Goal: Task Accomplishment & Management: Use online tool/utility

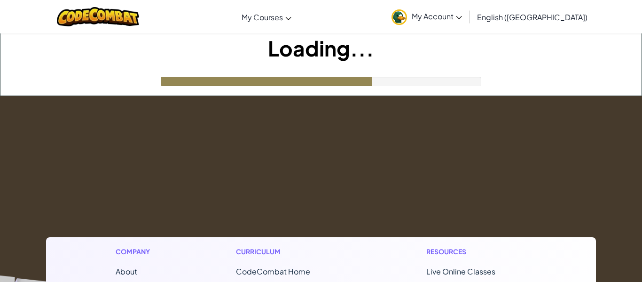
scroll to position [2, 0]
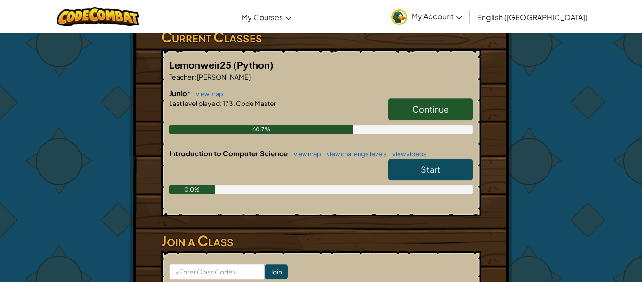
scroll to position [170, 0]
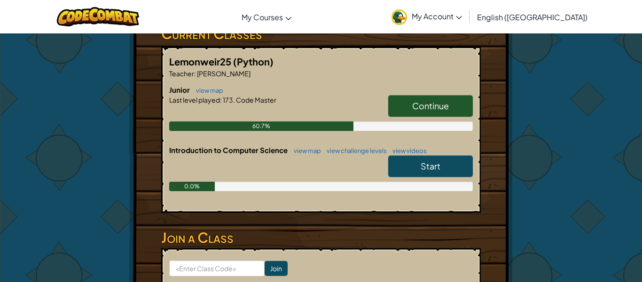
click at [419, 105] on span "Continue" at bounding box center [430, 105] width 37 height 11
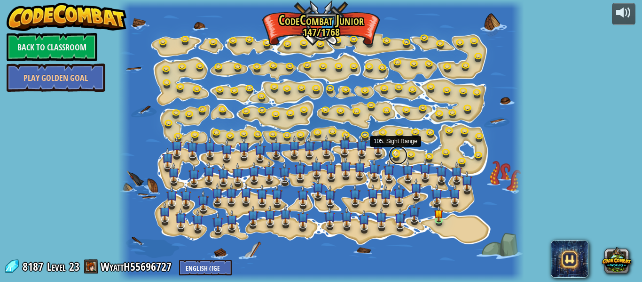
click at [396, 154] on link at bounding box center [398, 155] width 19 height 19
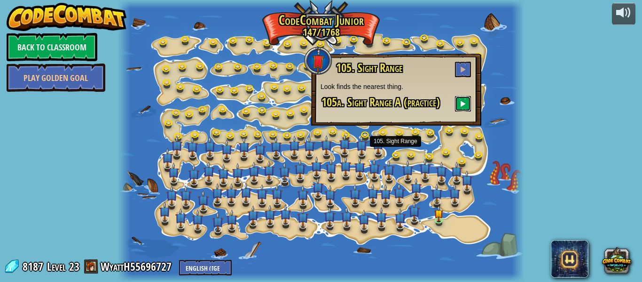
click at [462, 104] on span at bounding box center [463, 103] width 7 height 7
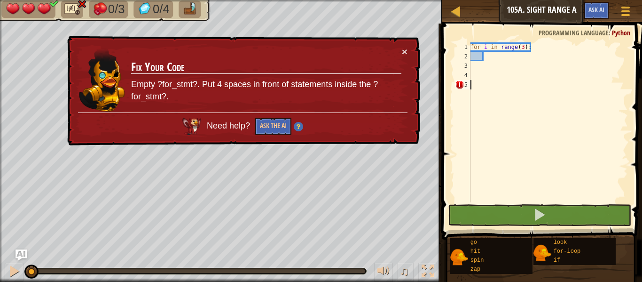
click at [410, 53] on div "× Fix Your Code Empty ?for_stmt?. Put 4 spaces in front of statements inside th…" at bounding box center [242, 91] width 355 height 110
click at [409, 53] on div "× Fix Your Code Empty ?for_stmt?. Put 4 spaces in front of statements inside th…" at bounding box center [242, 91] width 355 height 110
click at [404, 53] on button "×" at bounding box center [405, 52] width 6 height 10
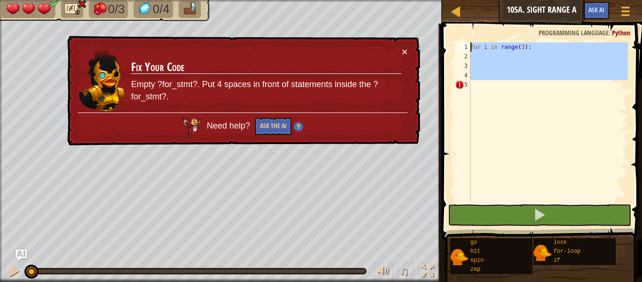
click at [436, 27] on div "Map Junior 105a. Sight Range A Game Menu Ask AI 1 ההההההההההההההההההההההההההההה…" at bounding box center [321, 141] width 642 height 282
type textarea "for i in range(3):"
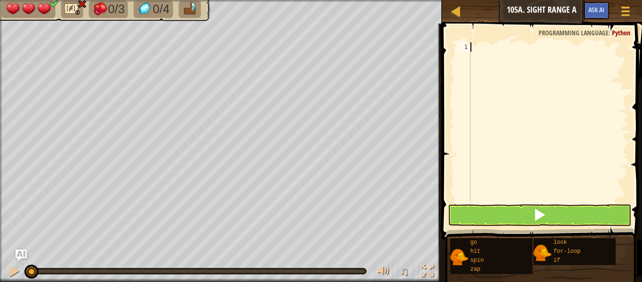
scroll to position [4, 0]
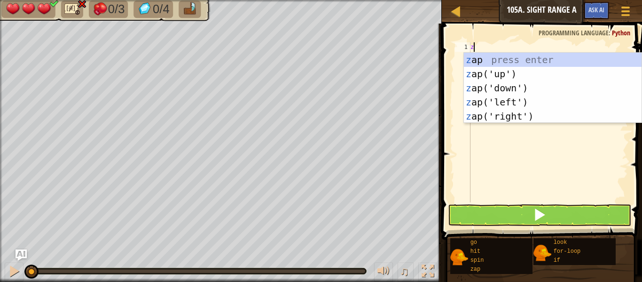
type textarea "za"
click at [487, 118] on div "za p press enter za p('up') press enter za p('down') press enter za p('left') p…" at bounding box center [553, 102] width 178 height 99
type textarea "z"
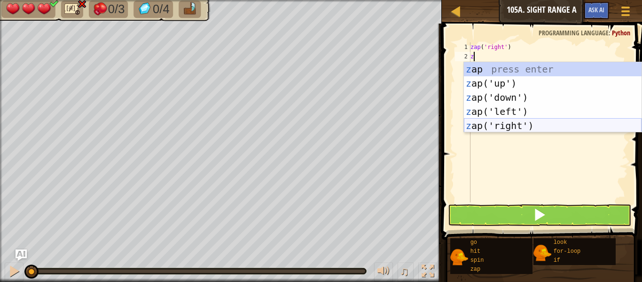
click at [491, 126] on div "z ap press enter z ap('up') press enter z ap('down') press enter z ap('left') p…" at bounding box center [553, 111] width 178 height 99
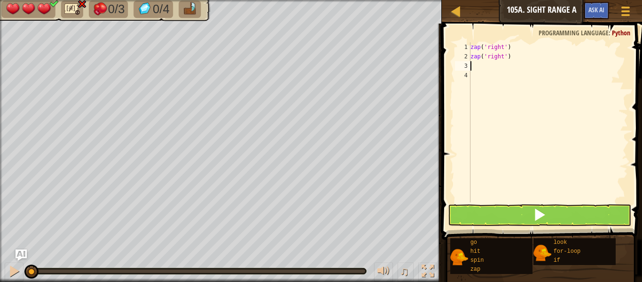
type textarea "z"
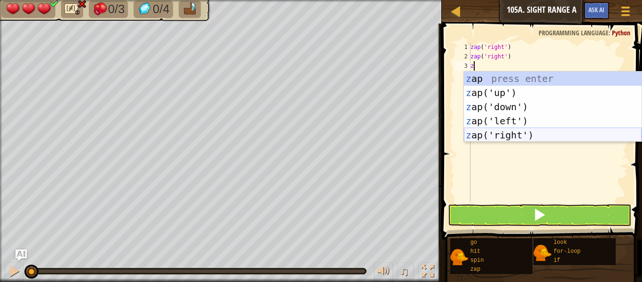
click at [493, 134] on div "z ap press enter z ap('up') press enter z ap('down') press enter z ap('left') p…" at bounding box center [553, 120] width 178 height 99
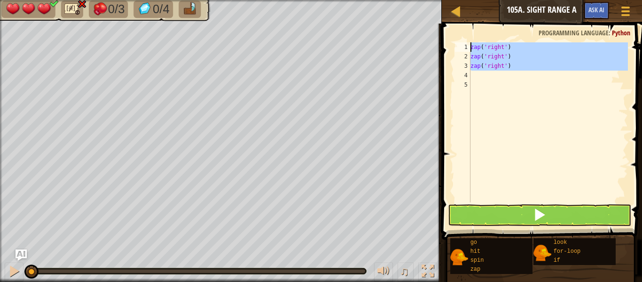
drag, startPoint x: 510, startPoint y: 71, endPoint x: 453, endPoint y: 45, distance: 63.5
click at [453, 45] on div "1 2 3 4 5 zap ( 'right' ) zap ( 'right' ) zap ( 'right' ) ההההההההההההההההההההה…" at bounding box center [540, 122] width 175 height 160
type textarea "zap('right') zap('right')"
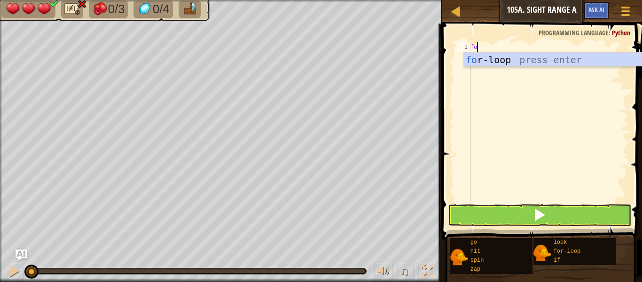
scroll to position [4, 0]
click at [489, 63] on div "fo r-loop press enter" at bounding box center [553, 74] width 178 height 42
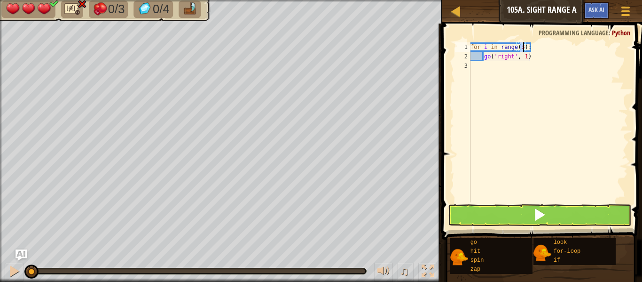
click at [530, 58] on div "for i in range ( 3 ) : go ( 'right' , 1 )" at bounding box center [548, 131] width 159 height 179
type textarea "g"
type textarea "z"
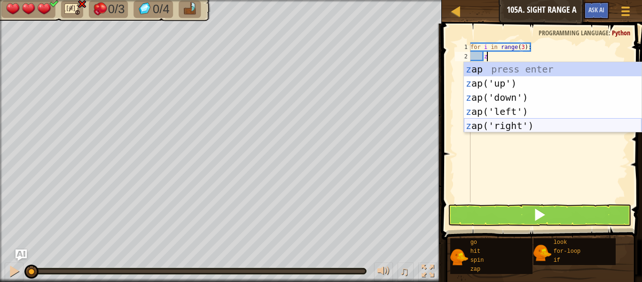
click at [546, 126] on div "z ap press enter z ap('up') press enter z ap('down') press enter z ap('left') p…" at bounding box center [553, 111] width 178 height 99
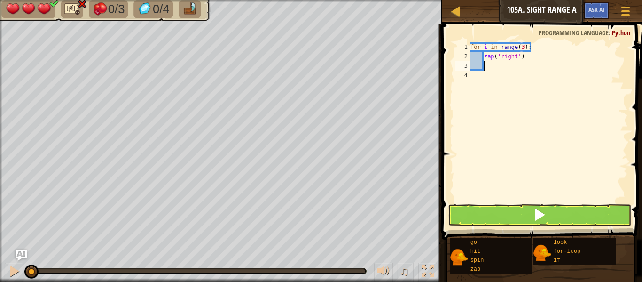
type textarea "z"
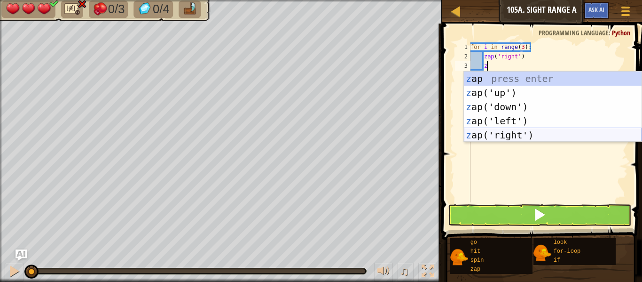
click at [546, 134] on div "z ap press enter z ap('up') press enter z ap('down') press enter z ap('left') p…" at bounding box center [553, 120] width 178 height 99
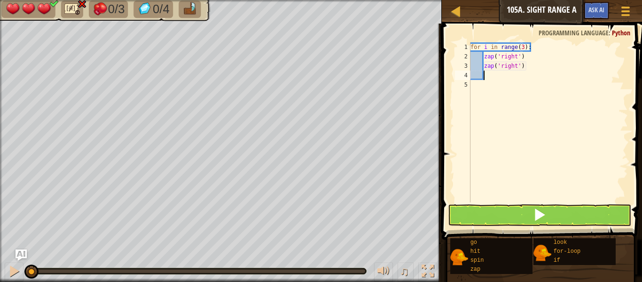
scroll to position [4, 1]
type textarea "z"
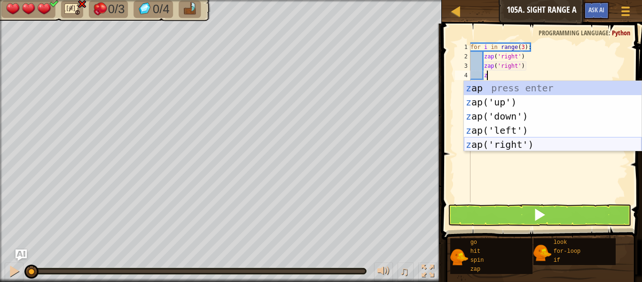
click at [546, 142] on div "z ap press enter z ap('up') press enter z ap('down') press enter z ap('left') p…" at bounding box center [553, 130] width 178 height 99
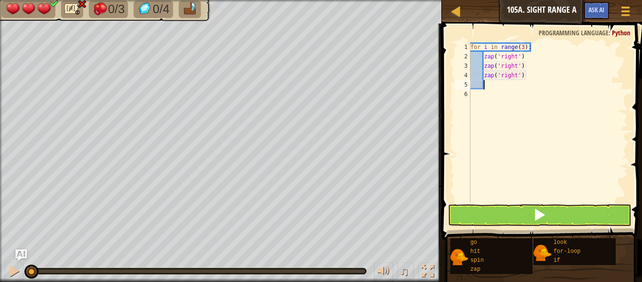
type textarea "go"
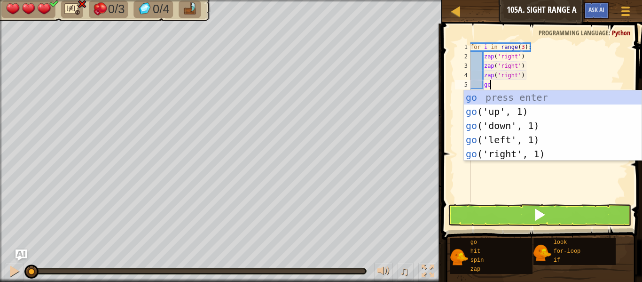
scroll to position [4, 2]
click at [564, 154] on div "go press enter go ('up', 1) press enter go ('down', 1) press enter go ('left', …" at bounding box center [553, 139] width 178 height 99
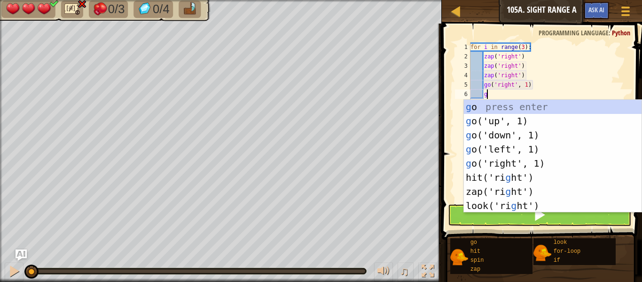
type textarea "go"
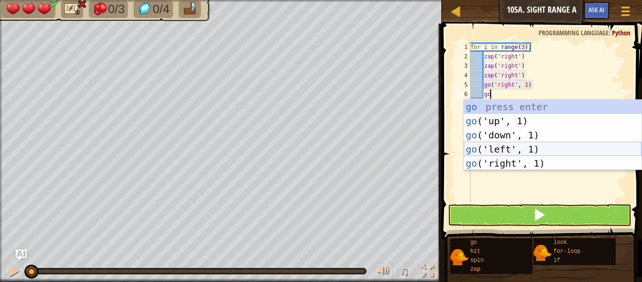
click at [584, 142] on div "go press enter go ('up', 1) press enter go ('down', 1) press enter go ('left', …" at bounding box center [553, 149] width 178 height 99
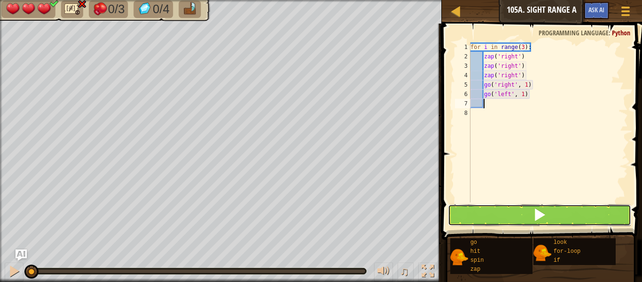
click at [520, 205] on button at bounding box center [539, 215] width 183 height 22
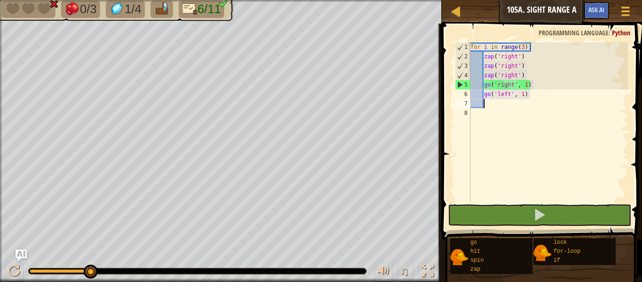
click at [525, 75] on div "for i in range ( 3 ) : zap ( 'right' ) zap ( 'right' ) zap ( 'right' ) go ( 'ri…" at bounding box center [548, 131] width 159 height 179
type textarea "zap('right')"
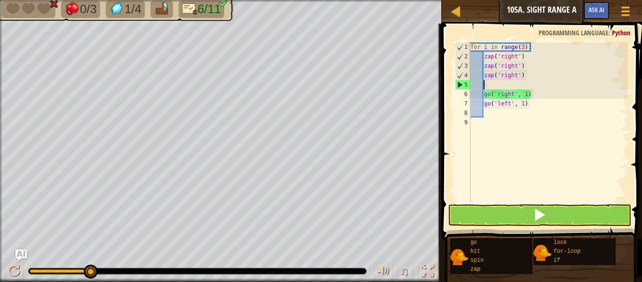
type textarea "z"
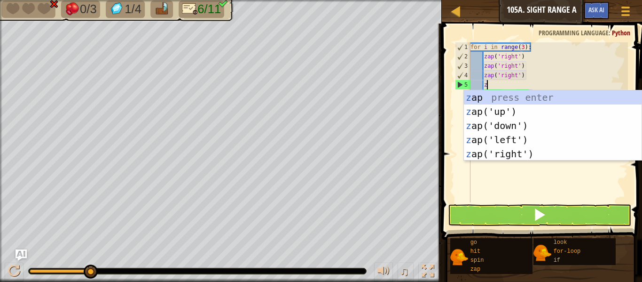
scroll to position [4, 2]
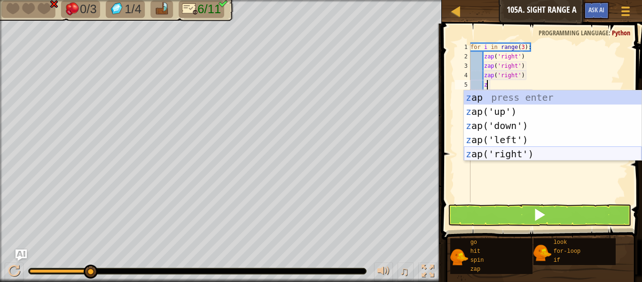
click at [514, 152] on div "z ap press enter z ap('up') press enter z ap('down') press enter z ap('left') p…" at bounding box center [553, 139] width 178 height 99
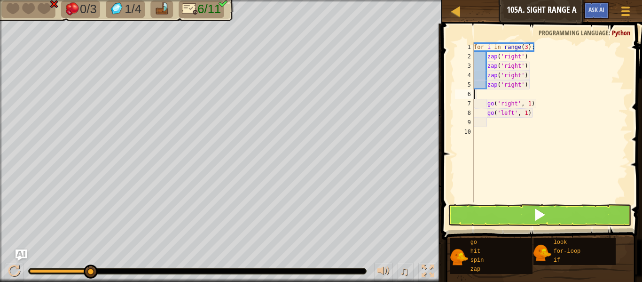
scroll to position [4, 0]
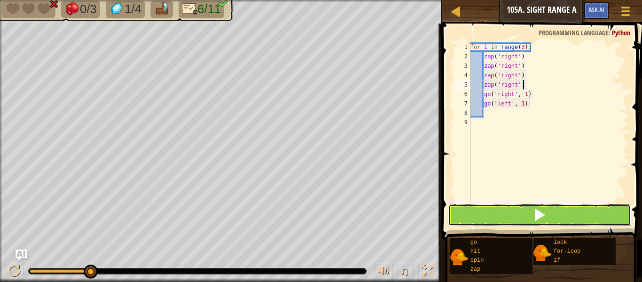
click at [533, 204] on button at bounding box center [539, 215] width 183 height 22
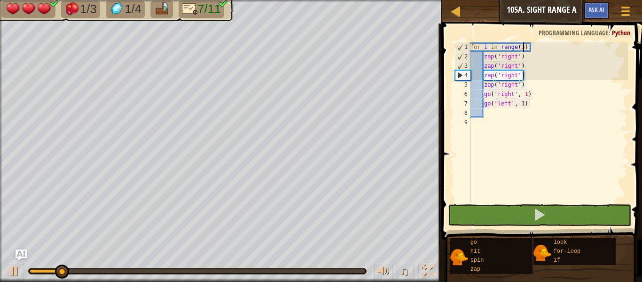
click at [522, 45] on div "for i in range ( 3 ) : zap ( 'right' ) zap ( 'right' ) zap ( 'right' ) zap ( 'r…" at bounding box center [548, 131] width 159 height 179
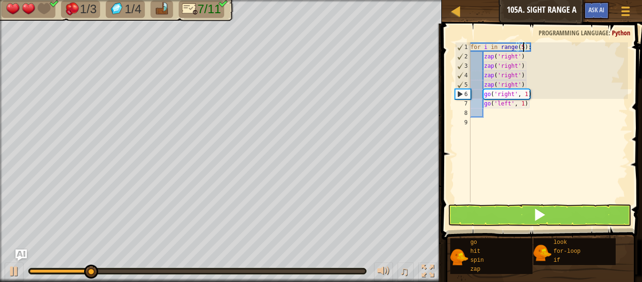
scroll to position [4, 8]
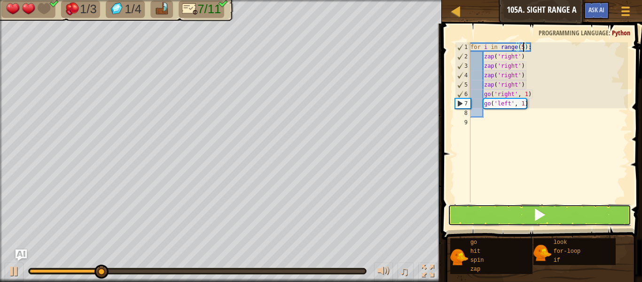
click at [521, 219] on button at bounding box center [539, 215] width 183 height 22
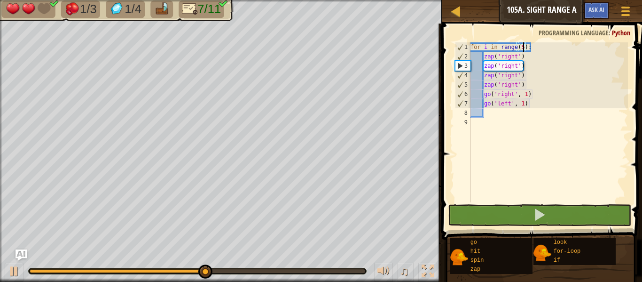
click at [529, 101] on div "for i in range ( 5 ) : zap ( 'right' ) zap ( 'right' ) zap ( 'right' ) zap ( 'r…" at bounding box center [548, 131] width 159 height 179
type textarea "go('left', 1)"
click at [527, 109] on div "for i in range ( 5 ) : zap ( 'right' ) zap ( 'right' ) zap ( 'right' ) zap ( 'r…" at bounding box center [548, 131] width 159 height 179
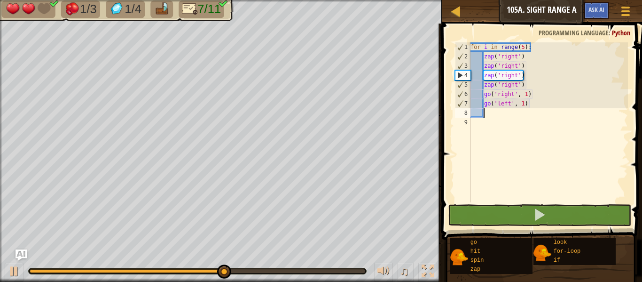
type textarea "go"
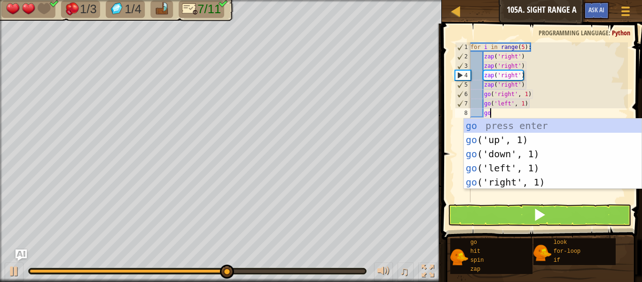
scroll to position [4, 2]
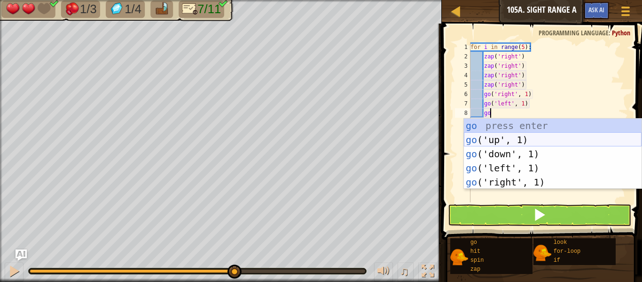
click at [524, 141] on div "go press enter go ('up', 1) press enter go ('down', 1) press enter go ('left', …" at bounding box center [553, 167] width 178 height 99
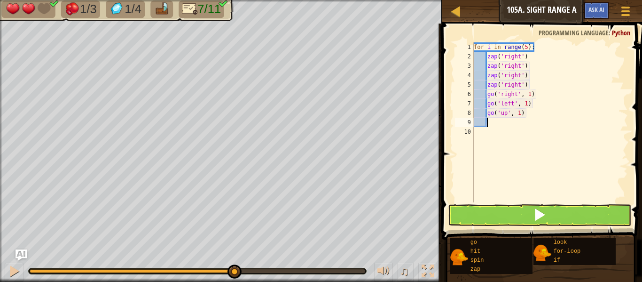
scroll to position [4, 1]
click at [517, 203] on span at bounding box center [543, 117] width 208 height 243
click at [525, 46] on div "for i in range ( 5 ) : zap ( 'right' ) zap ( 'right' ) zap ( 'right' ) zap ( 'r…" at bounding box center [550, 131] width 156 height 179
type textarea "for i in range(3):"
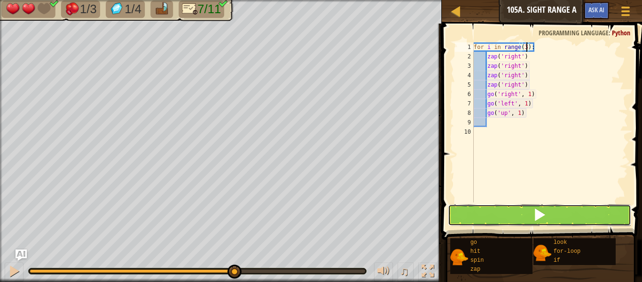
click at [536, 216] on span at bounding box center [539, 214] width 13 height 13
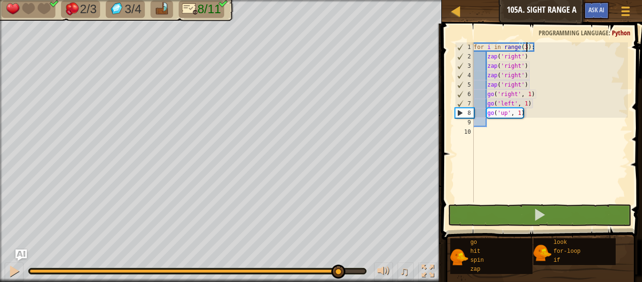
drag, startPoint x: 304, startPoint y: 270, endPoint x: 337, endPoint y: 266, distance: 33.5
click at [337, 269] on div at bounding box center [198, 271] width 336 height 4
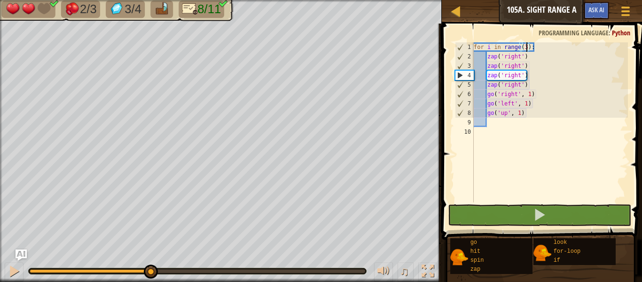
drag, startPoint x: 314, startPoint y: 272, endPoint x: 148, endPoint y: 262, distance: 166.2
click at [148, 262] on div "♫" at bounding box center [221, 268] width 442 height 28
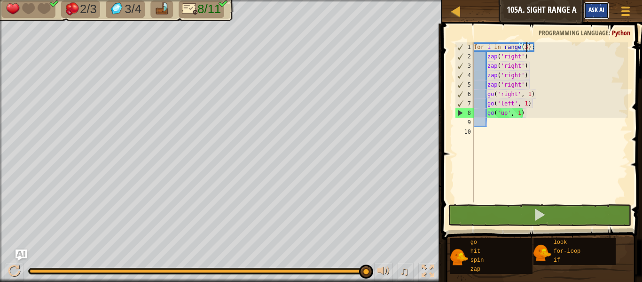
click at [600, 5] on button "Ask AI" at bounding box center [596, 10] width 25 height 17
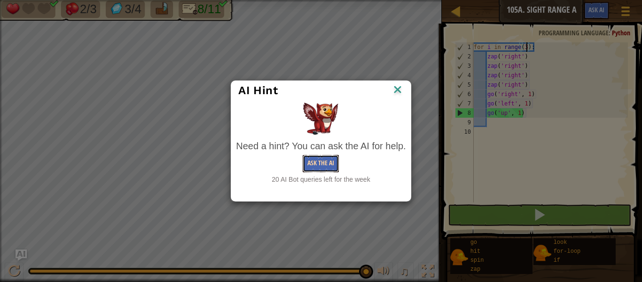
click at [323, 171] on button "Ask the AI" at bounding box center [321, 163] width 36 height 17
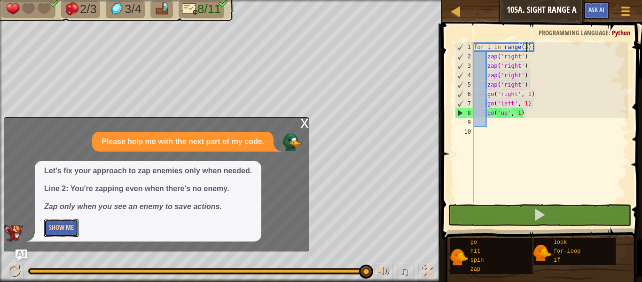
click at [64, 231] on button "Show Me" at bounding box center [61, 227] width 34 height 17
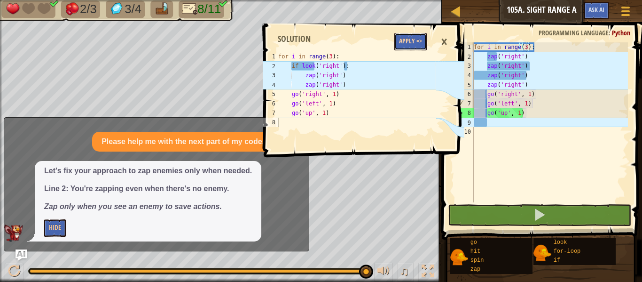
click at [416, 40] on button "Apply =>" at bounding box center [410, 41] width 32 height 17
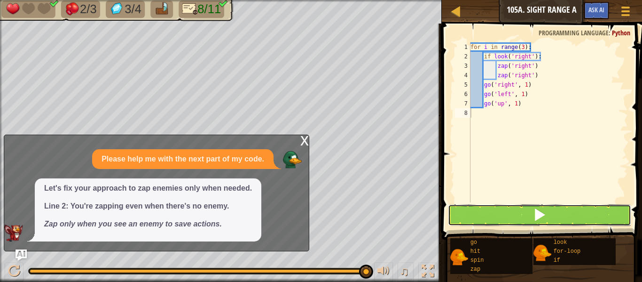
click at [507, 221] on button at bounding box center [539, 215] width 183 height 22
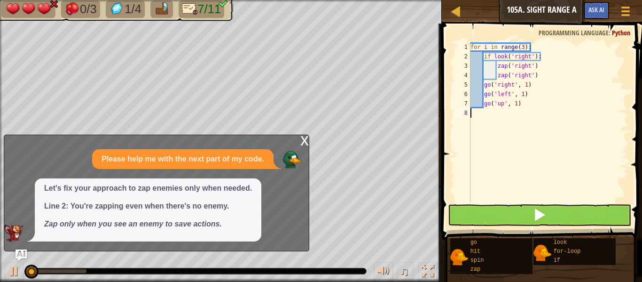
scroll to position [4, 0]
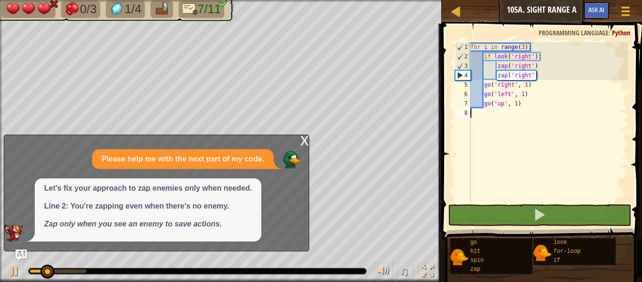
click at [308, 140] on div "x" at bounding box center [304, 139] width 8 height 9
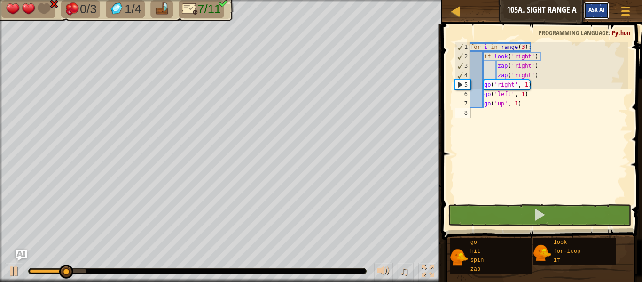
click at [592, 11] on span "Ask AI" at bounding box center [596, 9] width 16 height 9
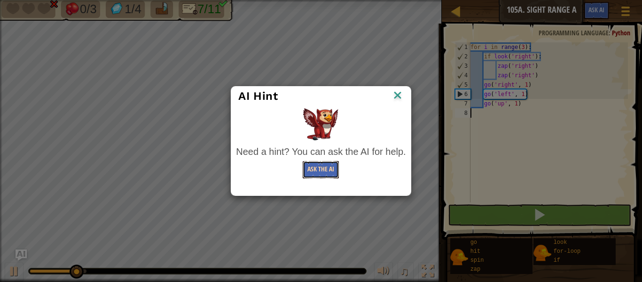
click at [318, 165] on button "Ask the AI" at bounding box center [321, 169] width 36 height 17
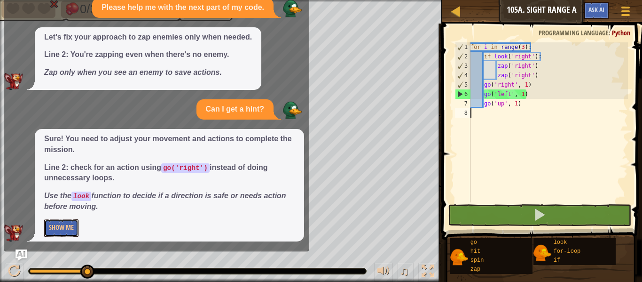
click at [69, 229] on button "Show Me" at bounding box center [61, 227] width 34 height 17
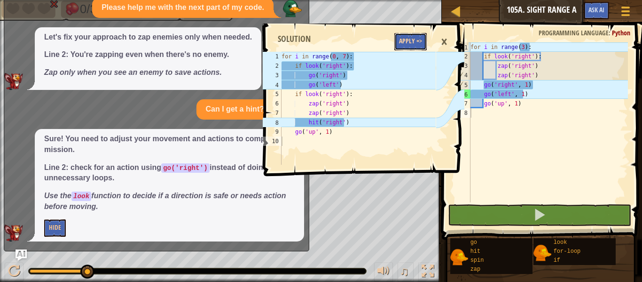
click at [405, 37] on button "Apply =>" at bounding box center [410, 41] width 32 height 17
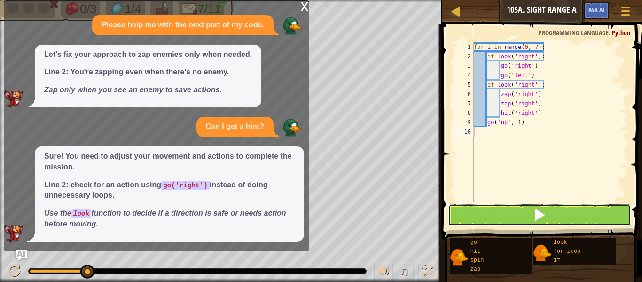
click at [494, 222] on button at bounding box center [539, 215] width 183 height 22
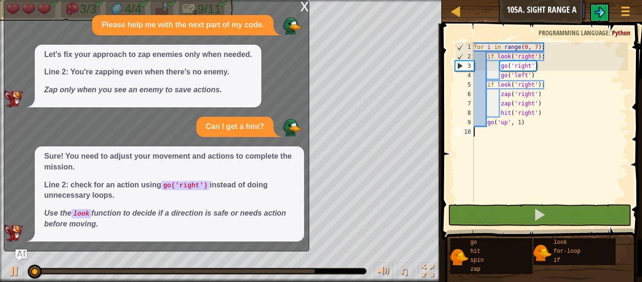
click at [307, 8] on div "x" at bounding box center [304, 5] width 8 height 9
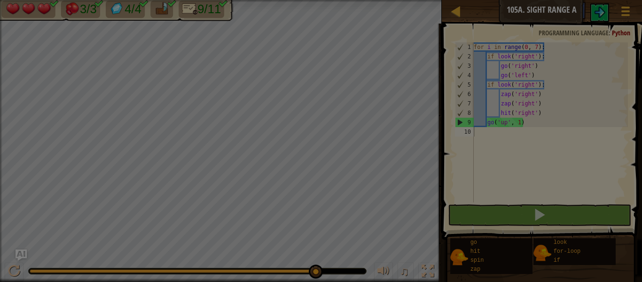
drag, startPoint x: 245, startPoint y: 269, endPoint x: 323, endPoint y: 267, distance: 78.0
click at [323, 1] on body "Map Junior 105a. Sight Range A Game Menu Ask AI 1 2 3 4 5 6 7 8 9 10 for i in r…" at bounding box center [321, 0] width 642 height 1
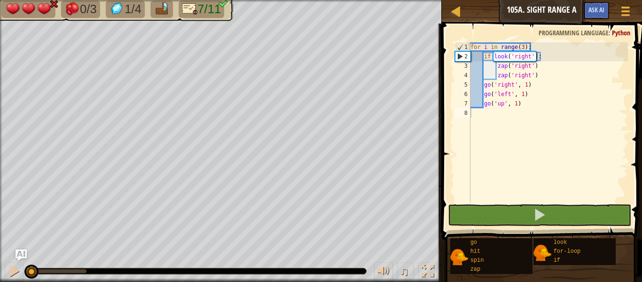
click at [512, 226] on span at bounding box center [543, 117] width 208 height 243
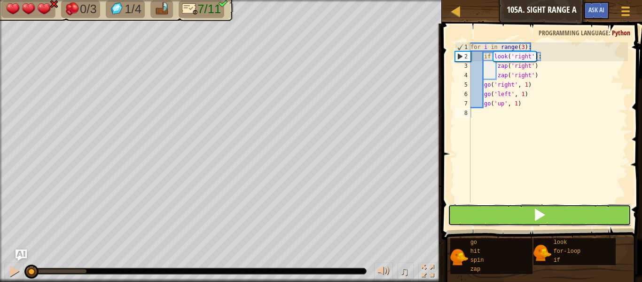
click at [509, 220] on button at bounding box center [539, 215] width 183 height 22
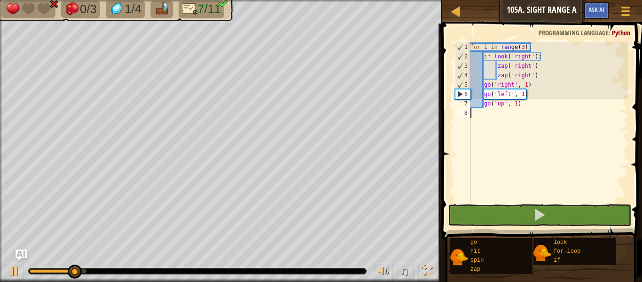
click at [610, 15] on div "Game Menu Ask AI" at bounding box center [608, 13] width 58 height 22
click at [595, 16] on button "Ask AI" at bounding box center [596, 10] width 25 height 17
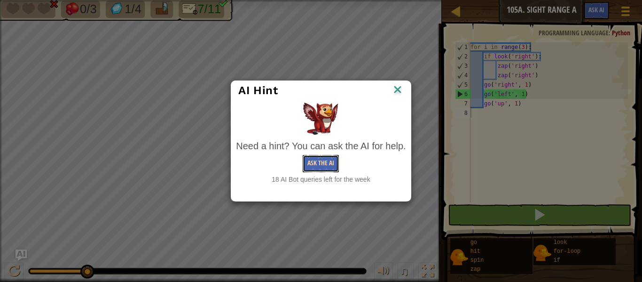
click at [316, 166] on button "Ask the AI" at bounding box center [321, 163] width 36 height 17
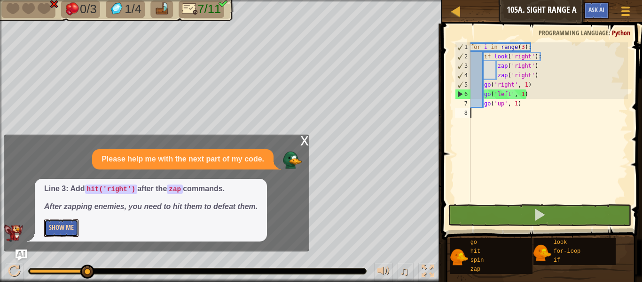
click at [68, 227] on button "Show Me" at bounding box center [61, 227] width 34 height 17
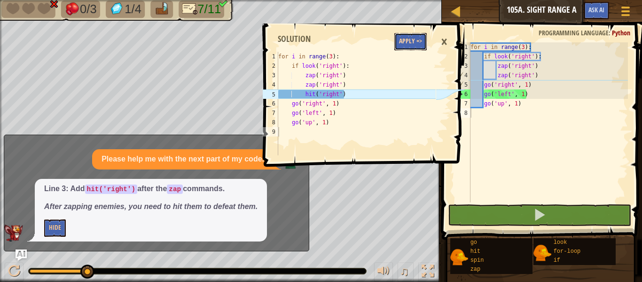
click at [404, 43] on button "Apply =>" at bounding box center [410, 41] width 32 height 17
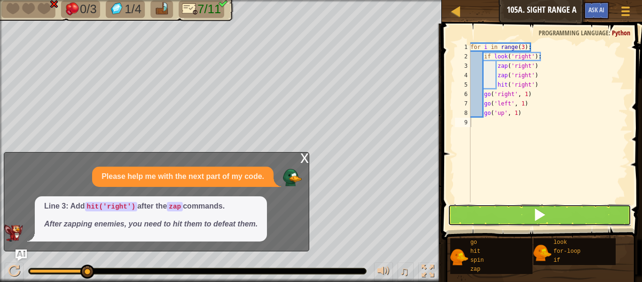
click at [498, 215] on button at bounding box center [539, 215] width 183 height 22
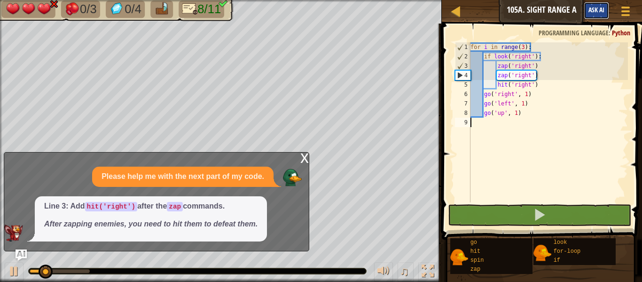
click at [605, 15] on button "Ask AI" at bounding box center [596, 10] width 25 height 17
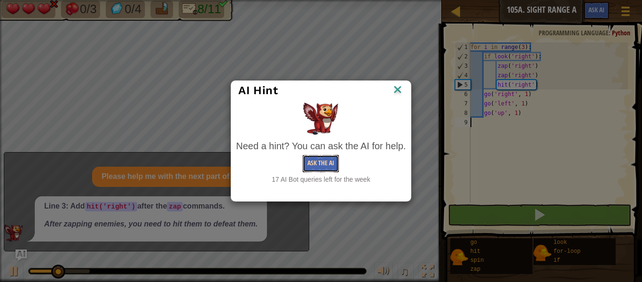
click at [322, 164] on button "Ask the AI" at bounding box center [321, 163] width 36 height 17
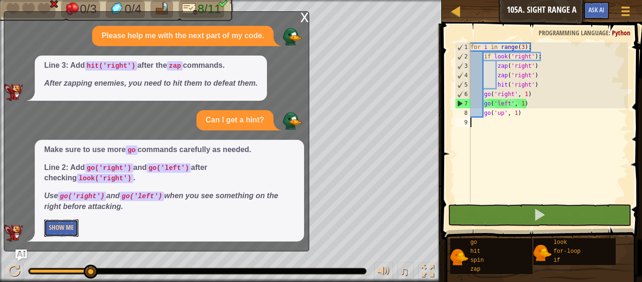
click at [72, 233] on button "Show Me" at bounding box center [61, 227] width 34 height 17
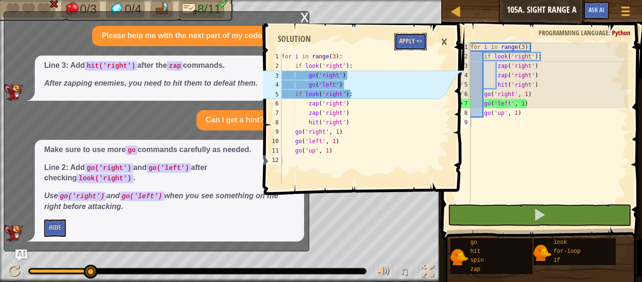
click at [399, 49] on button "Apply =>" at bounding box center [410, 41] width 32 height 17
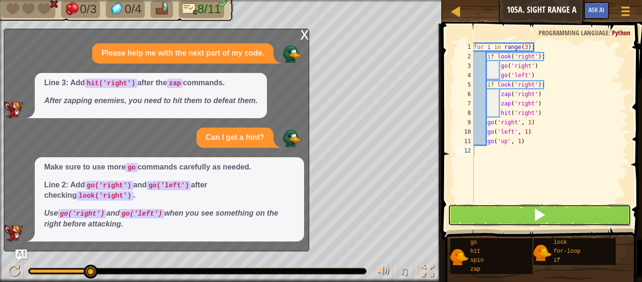
click at [507, 216] on button at bounding box center [539, 215] width 183 height 22
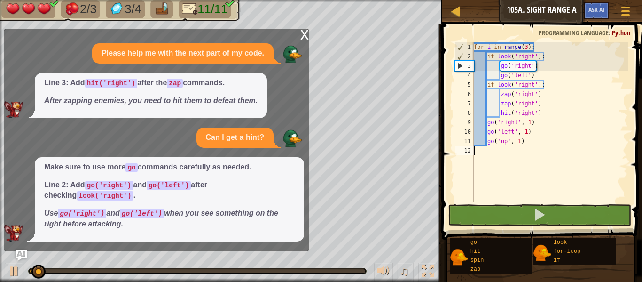
click at [304, 31] on div "x" at bounding box center [304, 33] width 8 height 9
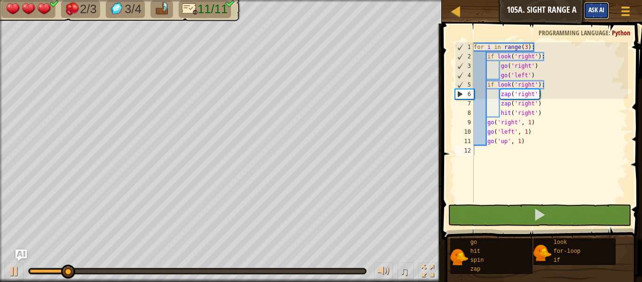
click at [596, 9] on span "Ask AI" at bounding box center [596, 9] width 16 height 9
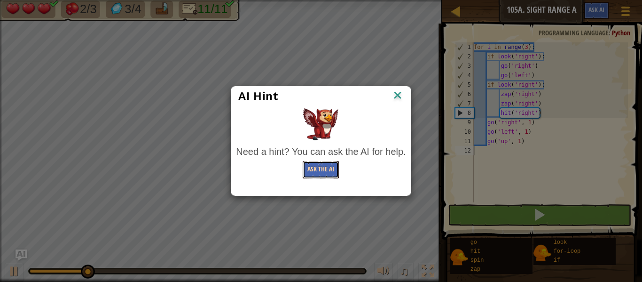
click at [309, 169] on button "Ask the AI" at bounding box center [321, 169] width 36 height 17
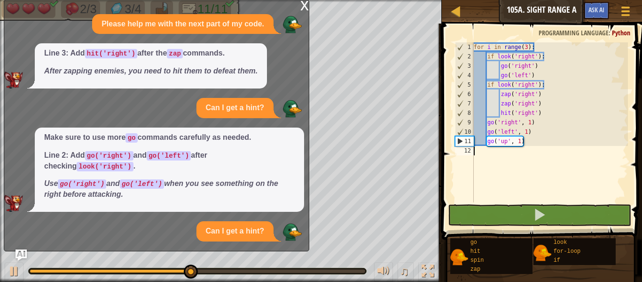
click at [217, 205] on div "Make sure to use more go commands carefully as needed. Line 2: Add go('right') …" at bounding box center [169, 169] width 269 height 84
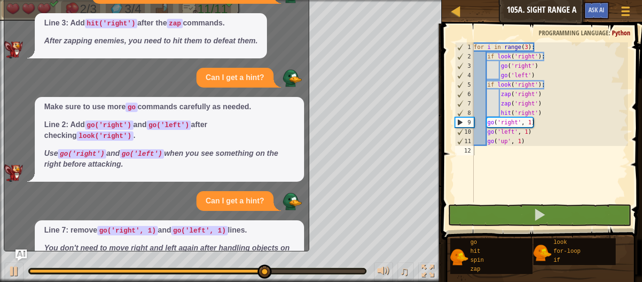
scroll to position [55, 0]
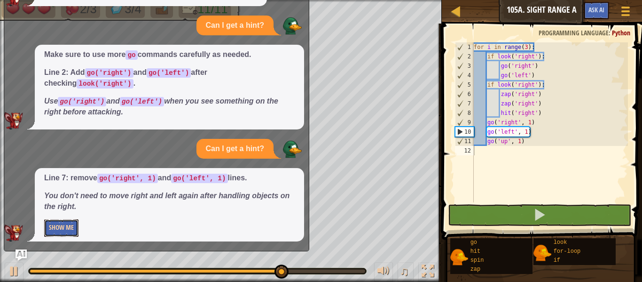
click at [66, 225] on button "Show Me" at bounding box center [61, 227] width 34 height 17
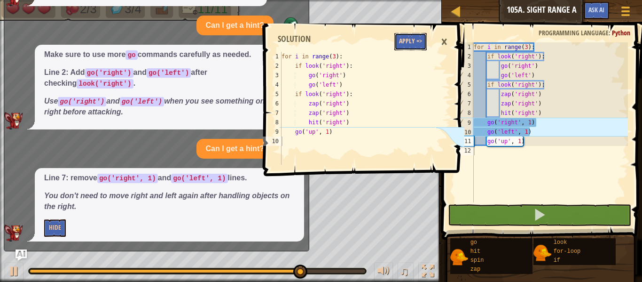
click at [407, 48] on button "Apply =>" at bounding box center [410, 41] width 32 height 17
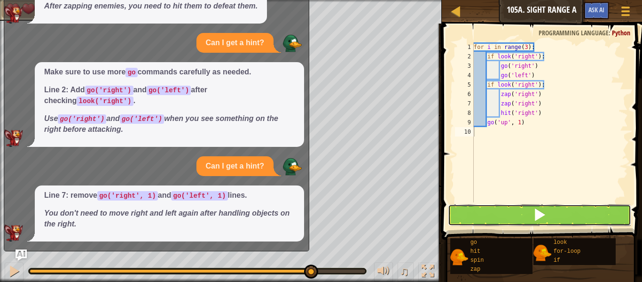
click at [490, 216] on button at bounding box center [539, 215] width 183 height 22
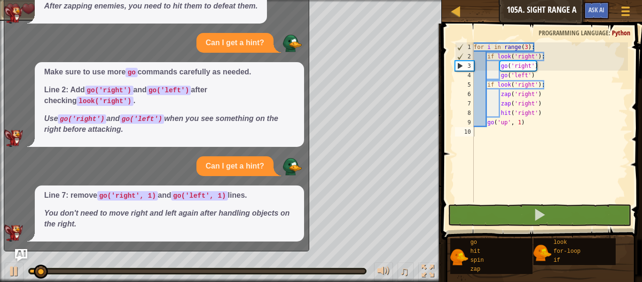
click at [16, 254] on img "Ask AI" at bounding box center [21, 255] width 12 height 12
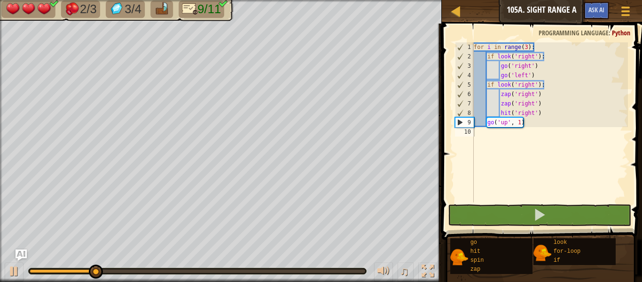
click at [200, 273] on div at bounding box center [197, 271] width 337 height 6
drag, startPoint x: 197, startPoint y: 269, endPoint x: 280, endPoint y: 256, distance: 83.3
click at [280, 256] on div "♫" at bounding box center [221, 268] width 442 height 28
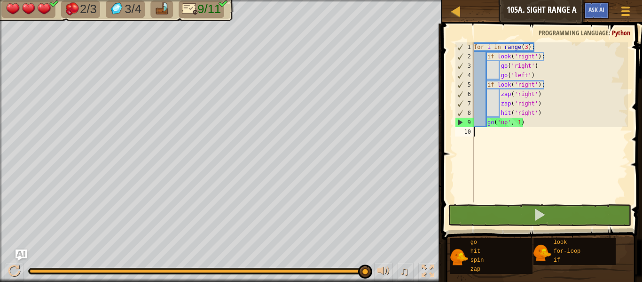
click at [610, 3] on div "Game Menu Ask AI" at bounding box center [608, 13] width 58 height 22
click at [595, 15] on button "Ask AI" at bounding box center [596, 10] width 25 height 17
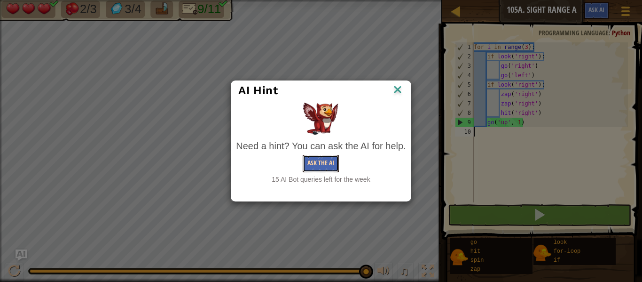
click at [321, 171] on button "Ask the AI" at bounding box center [321, 163] width 36 height 17
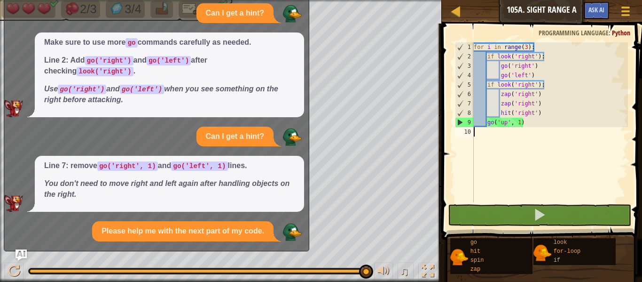
scroll to position [67, 0]
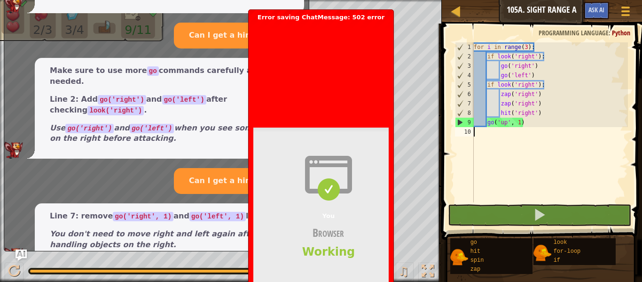
click at [293, 221] on div "You Browser Working" at bounding box center [328, 207] width 150 height 160
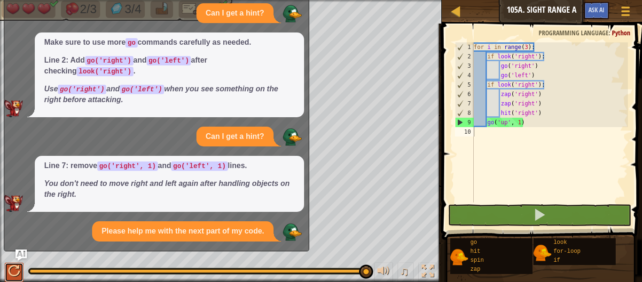
click at [9, 273] on div at bounding box center [14, 271] width 12 height 12
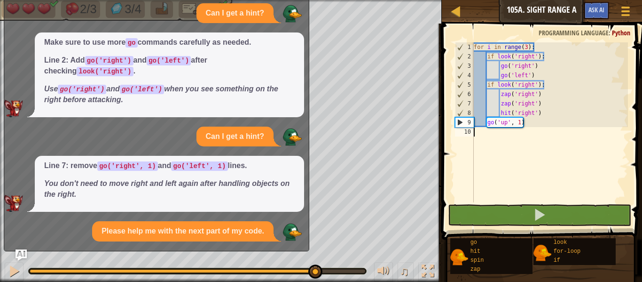
drag, startPoint x: 41, startPoint y: 266, endPoint x: 356, endPoint y: 276, distance: 315.1
click at [322, 276] on div at bounding box center [315, 271] width 14 height 14
click at [264, 239] on div "Please help me with the next part of my code." at bounding box center [182, 231] width 181 height 20
click at [21, 256] on img "Ask AI" at bounding box center [21, 255] width 12 height 12
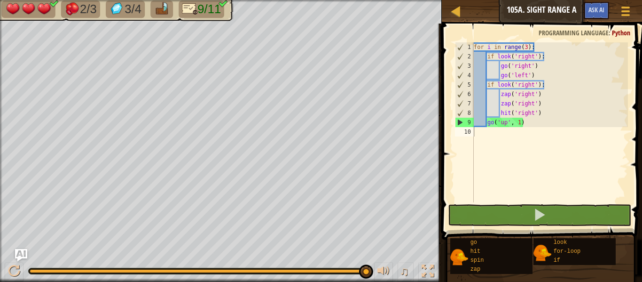
click at [21, 256] on img "Ask AI" at bounding box center [21, 255] width 12 height 12
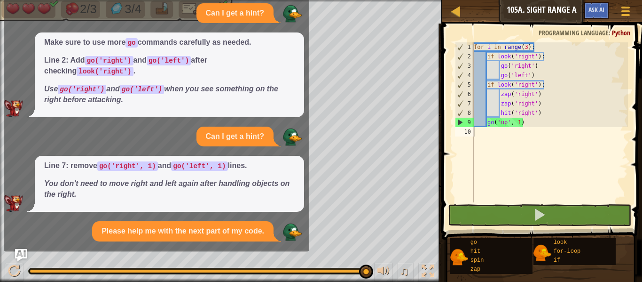
click at [15, 253] on img "Ask AI" at bounding box center [21, 255] width 12 height 12
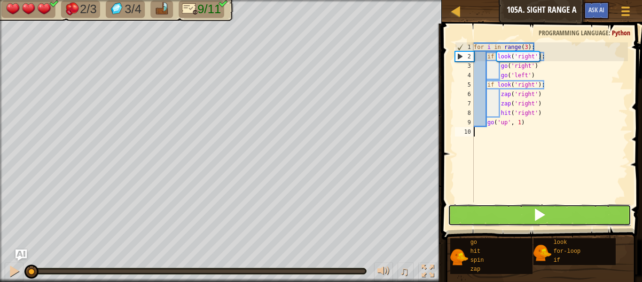
click at [545, 216] on span at bounding box center [539, 214] width 13 height 13
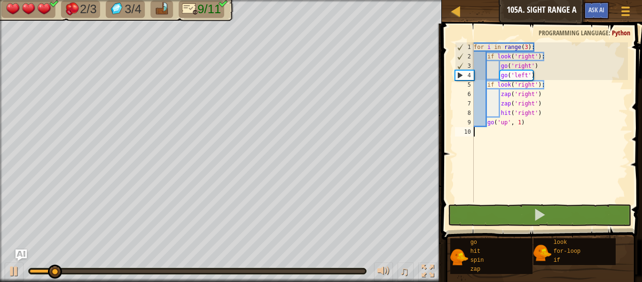
click at [593, 0] on div "Map Junior 105a. Sight Range A Game Menu Ask AI" at bounding box center [542, 11] width 200 height 23
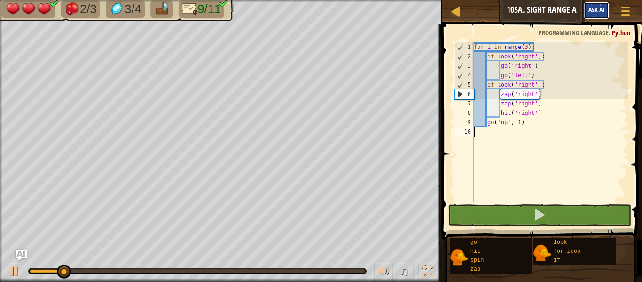
click at [592, 8] on span "Ask AI" at bounding box center [596, 9] width 16 height 9
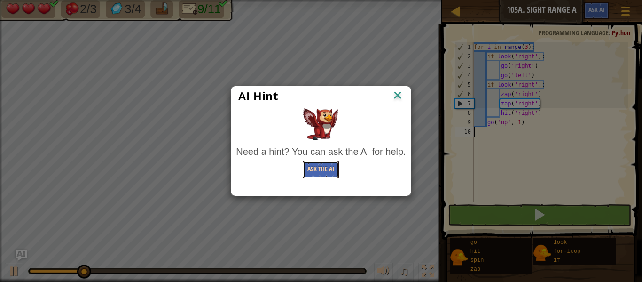
click at [320, 170] on button "Ask the AI" at bounding box center [321, 169] width 36 height 17
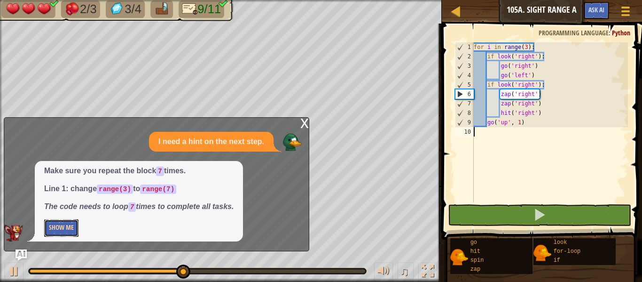
click at [68, 229] on button "Show Me" at bounding box center [61, 227] width 34 height 17
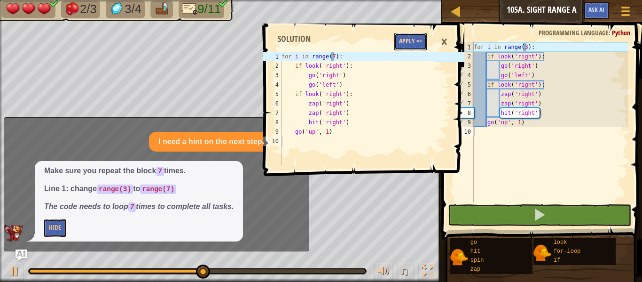
click at [399, 46] on button "Apply =>" at bounding box center [410, 41] width 32 height 17
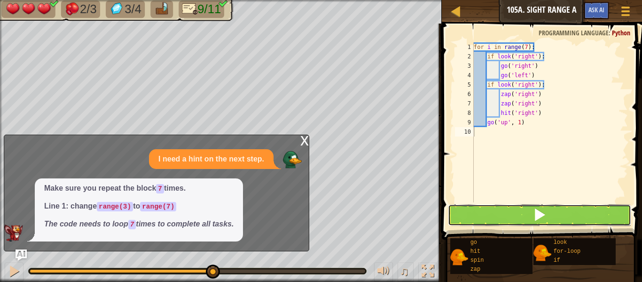
click at [472, 213] on button at bounding box center [539, 215] width 183 height 22
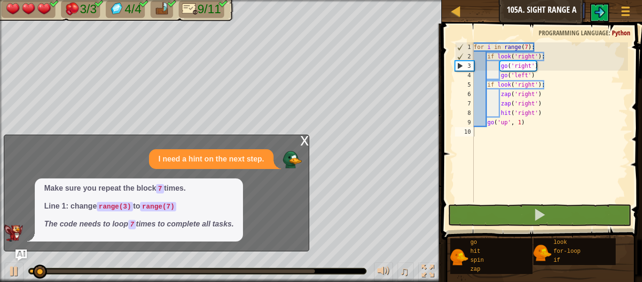
click at [306, 142] on div "x" at bounding box center [304, 139] width 8 height 9
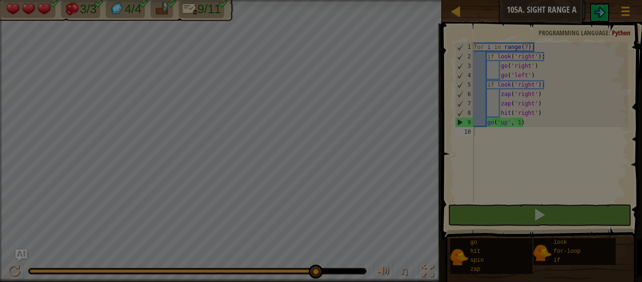
drag, startPoint x: 277, startPoint y: 272, endPoint x: 313, endPoint y: 261, distance: 37.8
click at [325, 1] on body "Map Junior 105a. Sight Range A Game Menu Ask AI 1 2 3 4 5 6 7 8 9 10 for i in r…" at bounding box center [321, 0] width 642 height 1
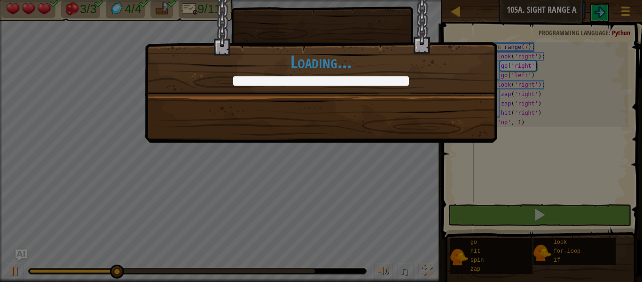
drag, startPoint x: 531, startPoint y: 125, endPoint x: 507, endPoint y: 87, distance: 45.4
click at [507, 87] on div "+104 +0 Continue Loading..." at bounding box center [321, 141] width 642 height 282
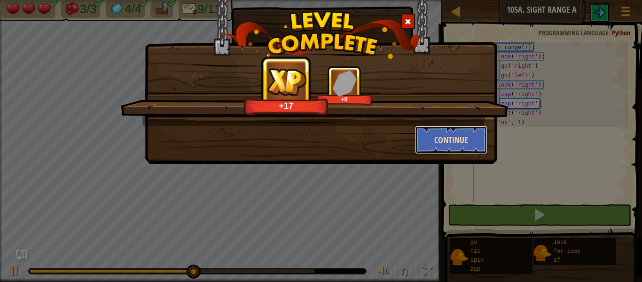
click at [440, 135] on button "Continue" at bounding box center [451, 139] width 73 height 28
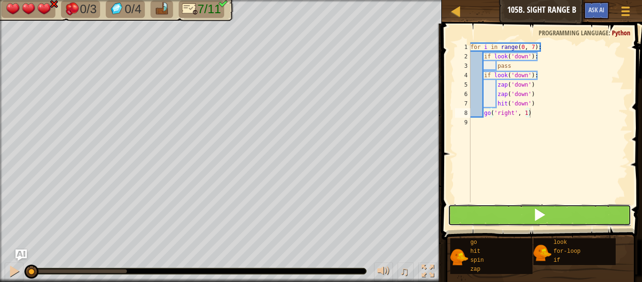
click at [563, 223] on button at bounding box center [539, 215] width 183 height 22
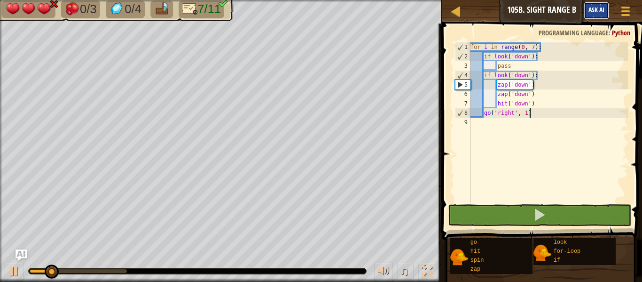
click at [600, 11] on span "Ask AI" at bounding box center [596, 9] width 16 height 9
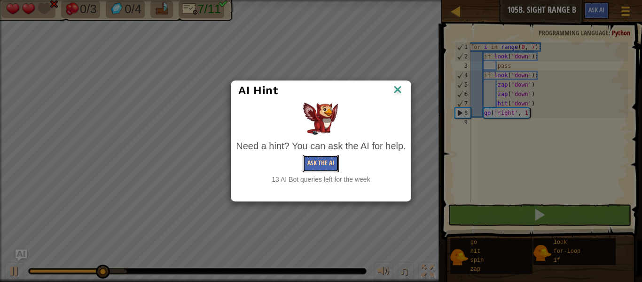
click at [317, 162] on button "Ask the AI" at bounding box center [321, 163] width 36 height 17
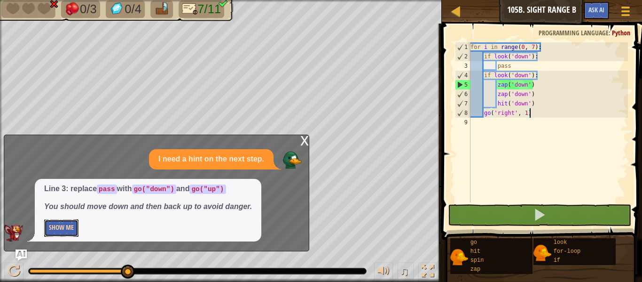
click at [70, 225] on button "Show Me" at bounding box center [61, 227] width 34 height 17
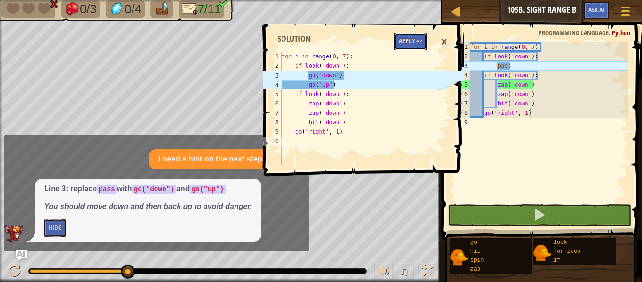
click at [399, 43] on button "Apply =>" at bounding box center [410, 41] width 32 height 17
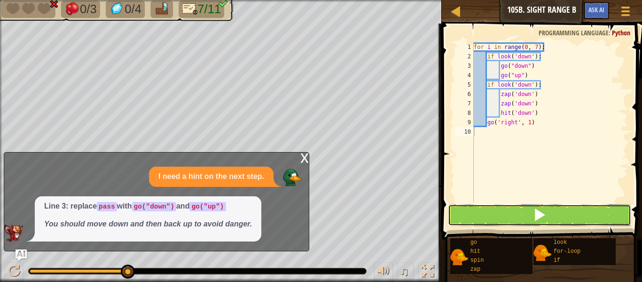
click at [510, 212] on button at bounding box center [539, 215] width 183 height 22
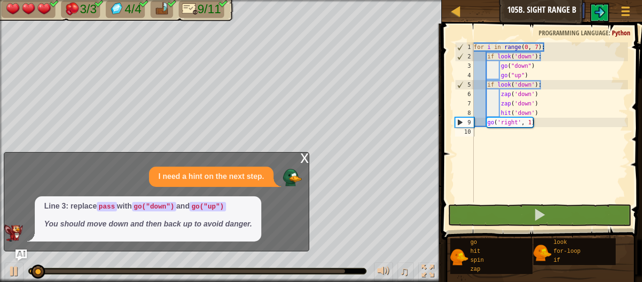
click at [305, 155] on div "x" at bounding box center [304, 156] width 8 height 9
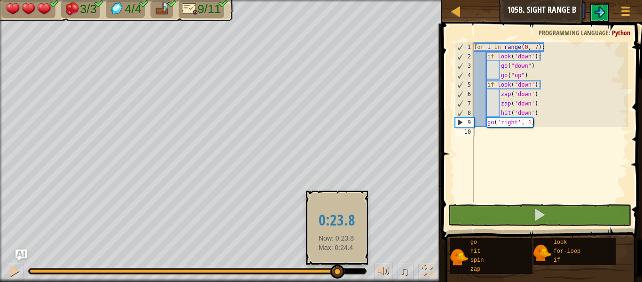
drag, startPoint x: 201, startPoint y: 270, endPoint x: 335, endPoint y: 268, distance: 134.4
click at [335, 269] on div at bounding box center [187, 271] width 315 height 4
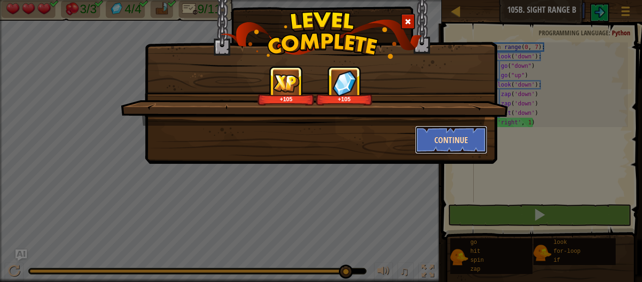
click at [432, 136] on button "Continue" at bounding box center [451, 139] width 73 height 28
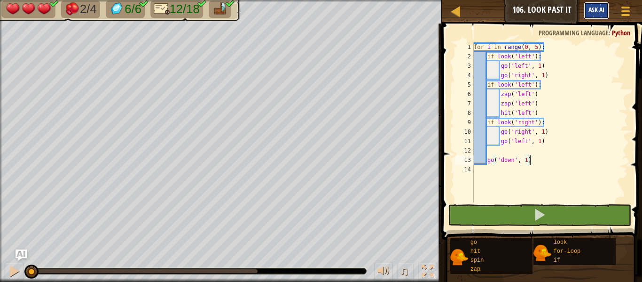
click at [588, 11] on span "Ask AI" at bounding box center [596, 9] width 16 height 9
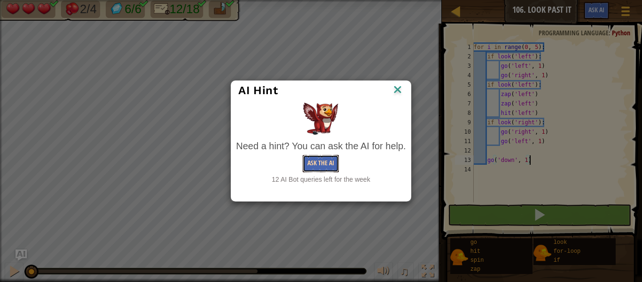
click at [328, 157] on button "Ask the AI" at bounding box center [321, 163] width 36 height 17
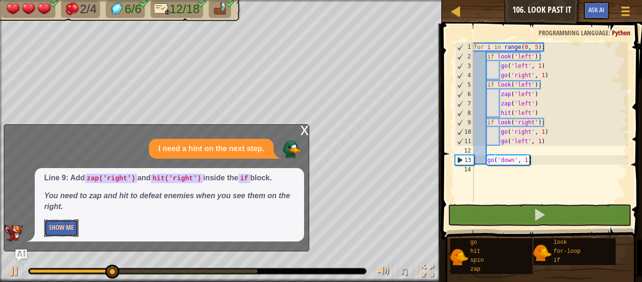
click at [75, 228] on button "Show Me" at bounding box center [61, 227] width 34 height 17
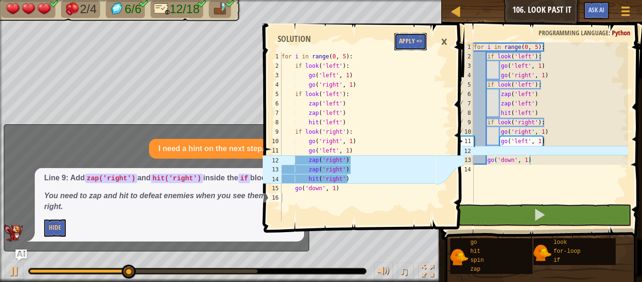
click at [419, 37] on button "Apply =>" at bounding box center [410, 41] width 32 height 17
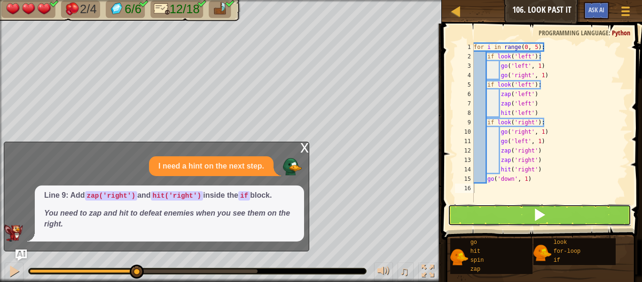
click at [517, 219] on button at bounding box center [539, 215] width 183 height 22
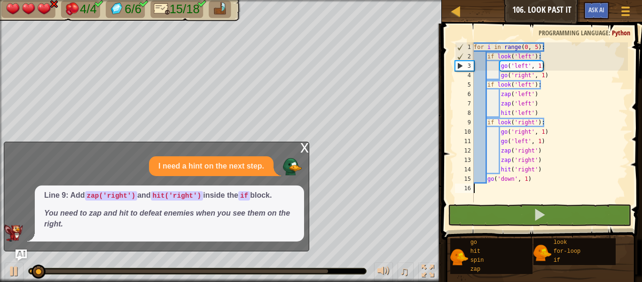
click at [305, 149] on div "x" at bounding box center [304, 146] width 8 height 9
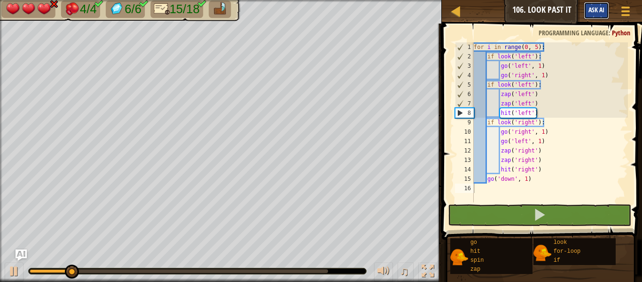
click at [594, 12] on span "Ask AI" at bounding box center [596, 9] width 16 height 9
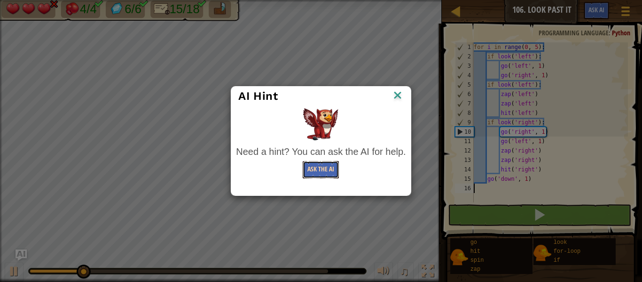
click at [321, 169] on button "Ask the AI" at bounding box center [321, 169] width 36 height 17
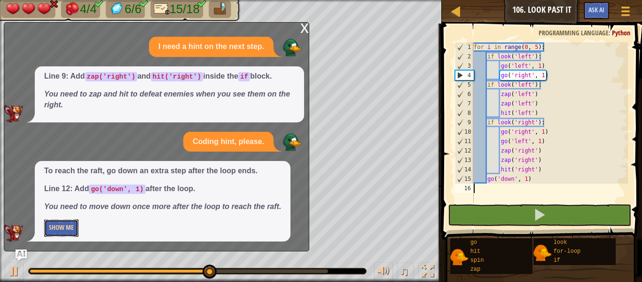
click at [66, 234] on button "Show Me" at bounding box center [61, 227] width 34 height 17
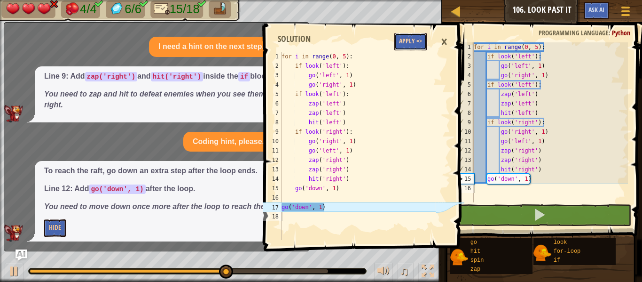
click at [408, 42] on button "Apply =>" at bounding box center [410, 41] width 32 height 17
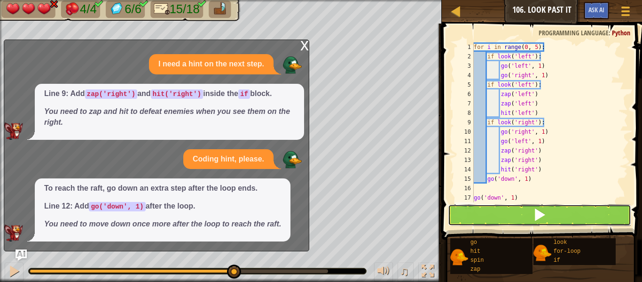
click at [470, 223] on button at bounding box center [539, 215] width 183 height 22
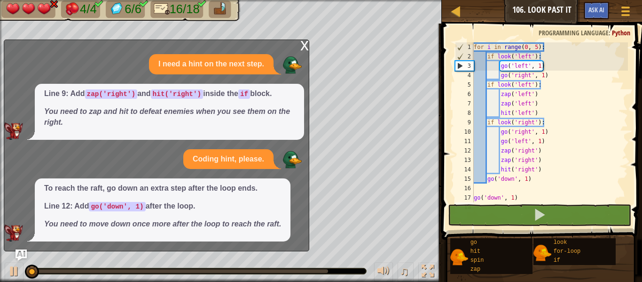
click at [305, 44] on div "x" at bounding box center [304, 44] width 8 height 9
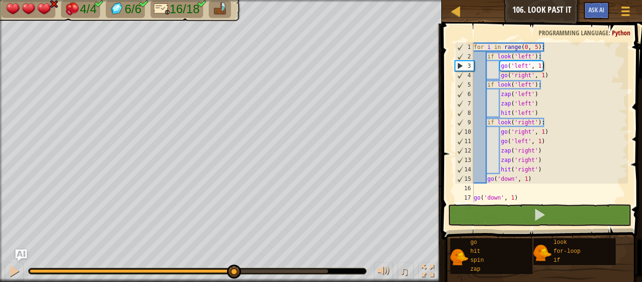
drag, startPoint x: 154, startPoint y: 271, endPoint x: 240, endPoint y: 281, distance: 87.0
click at [240, 281] on div "♫" at bounding box center [221, 268] width 442 height 28
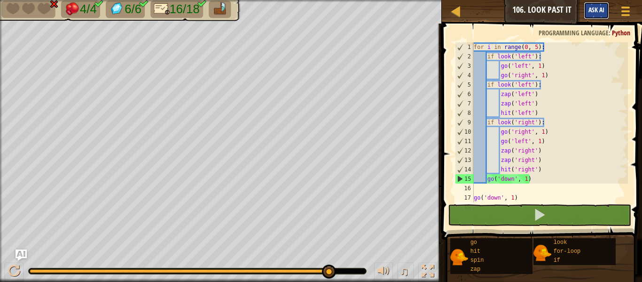
click at [594, 6] on span "Ask AI" at bounding box center [596, 9] width 16 height 9
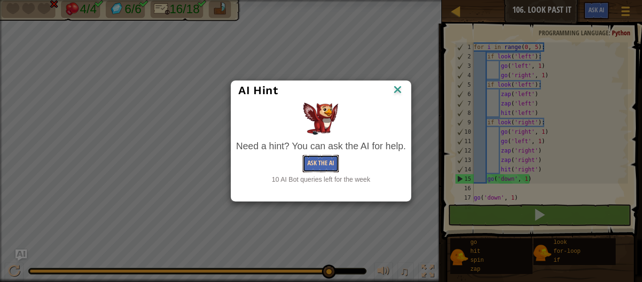
click at [317, 168] on button "Ask the AI" at bounding box center [321, 163] width 36 height 17
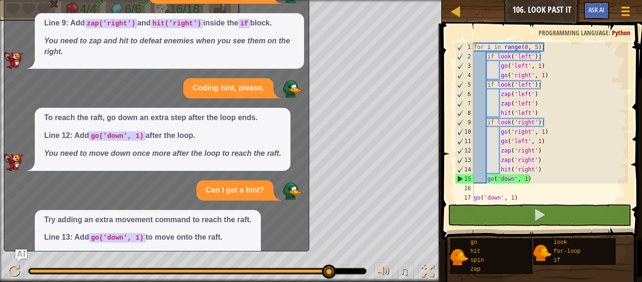
scroll to position [50, 0]
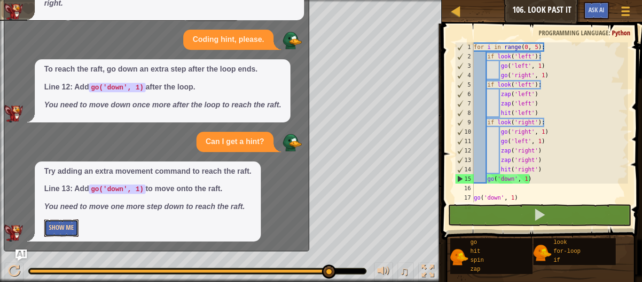
click at [51, 235] on button "Show Me" at bounding box center [61, 227] width 34 height 17
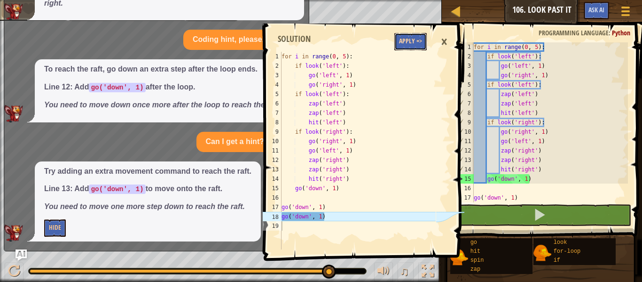
click at [420, 39] on button "Apply =>" at bounding box center [410, 41] width 32 height 17
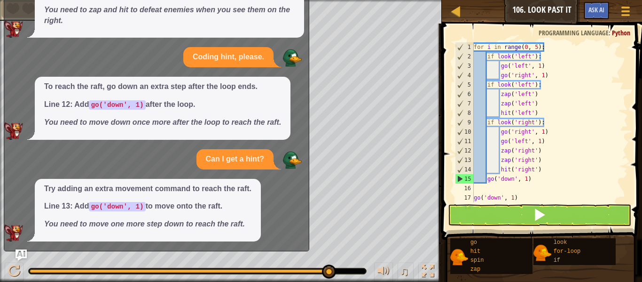
scroll to position [33, 0]
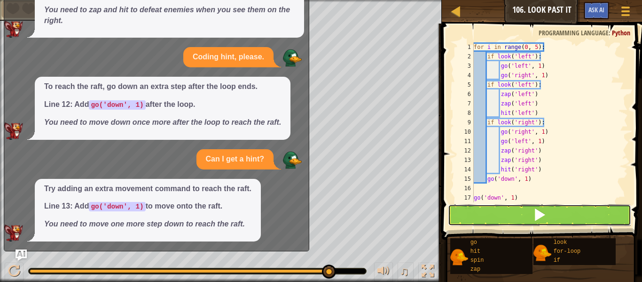
click at [479, 208] on button at bounding box center [539, 215] width 183 height 22
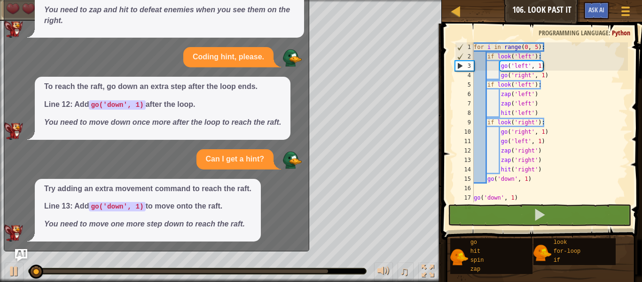
click at [22, 254] on img "Ask AI" at bounding box center [21, 255] width 12 height 12
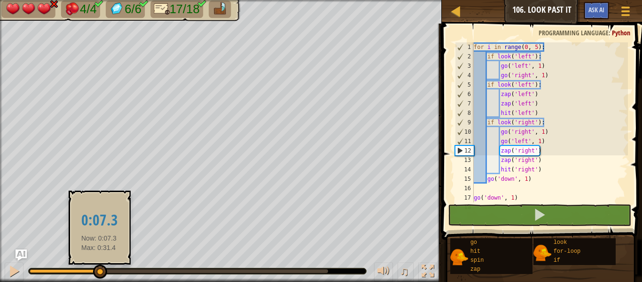
drag, startPoint x: 191, startPoint y: 272, endPoint x: 99, endPoint y: 271, distance: 91.7
click at [99, 271] on div at bounding box center [179, 271] width 298 height 4
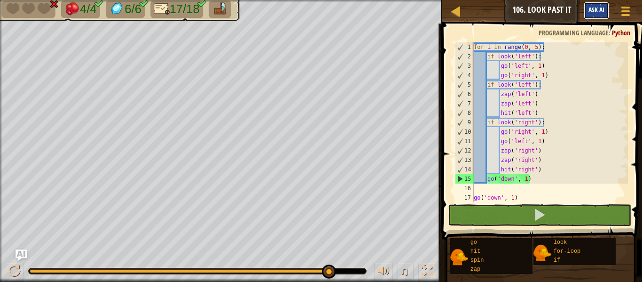
click at [595, 4] on button "Ask AI" at bounding box center [596, 10] width 25 height 17
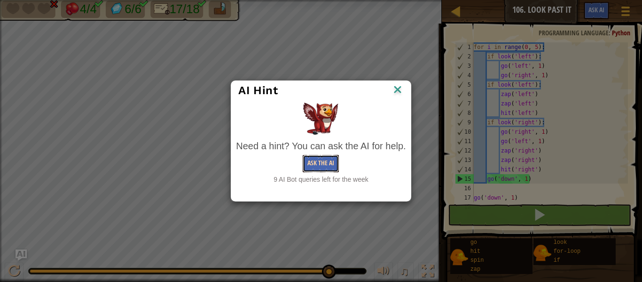
click at [317, 165] on button "Ask the AI" at bounding box center [321, 163] width 36 height 17
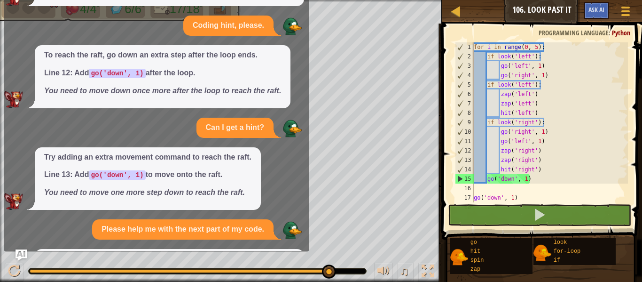
scroll to position [146, 0]
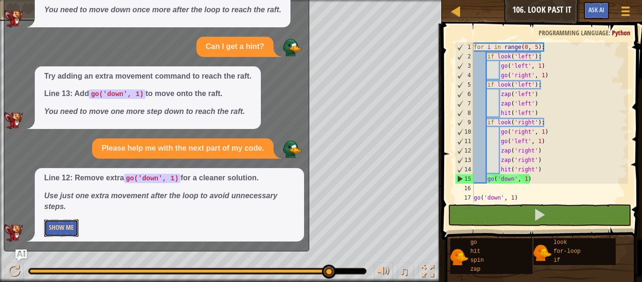
click at [70, 224] on button "Show Me" at bounding box center [61, 227] width 34 height 17
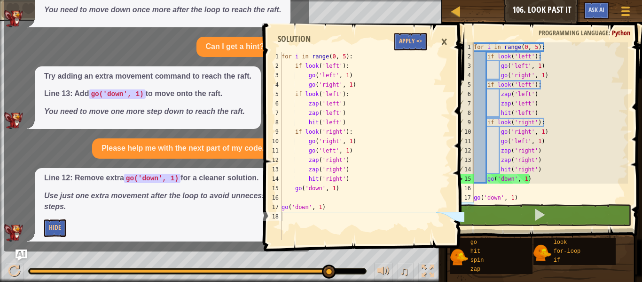
click at [446, 39] on div "×" at bounding box center [444, 42] width 16 height 22
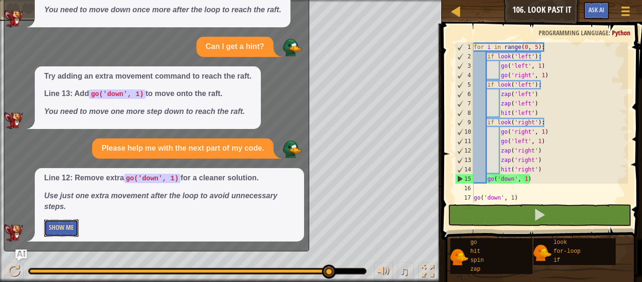
click at [75, 219] on button "Show Me" at bounding box center [61, 227] width 34 height 17
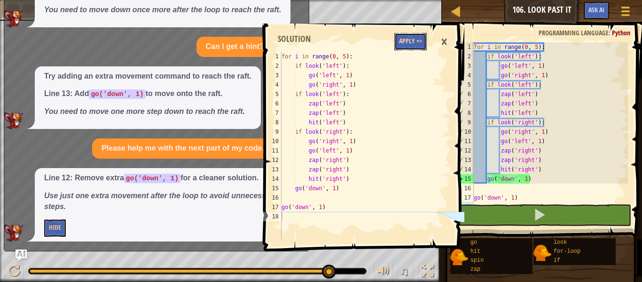
click at [418, 37] on button "Apply =>" at bounding box center [410, 41] width 32 height 17
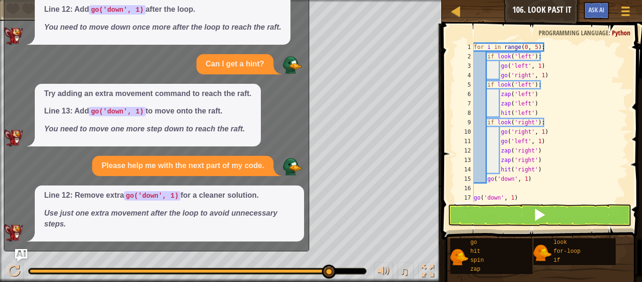
click at [23, 254] on img "Ask AI" at bounding box center [21, 255] width 12 height 12
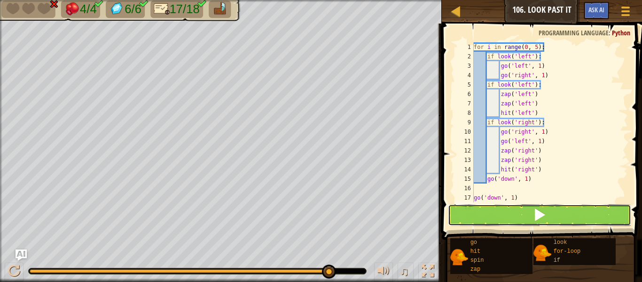
click at [477, 222] on button at bounding box center [539, 215] width 183 height 22
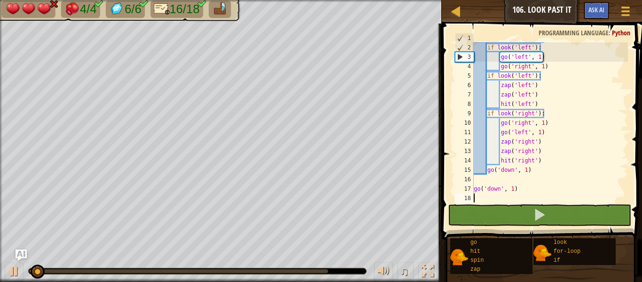
scroll to position [9, 0]
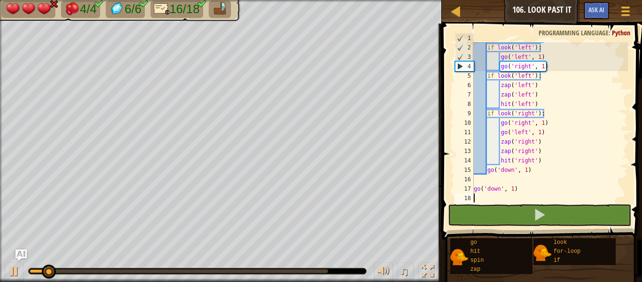
click at [488, 202] on span at bounding box center [543, 117] width 208 height 243
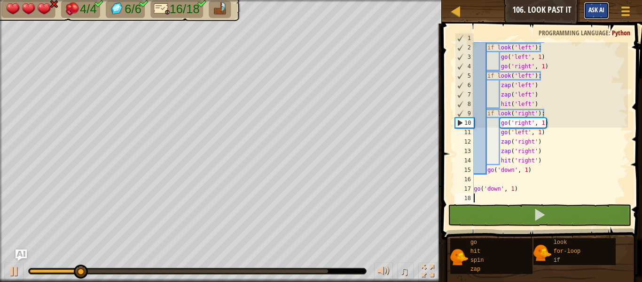
click at [599, 2] on button "Ask AI" at bounding box center [596, 10] width 25 height 17
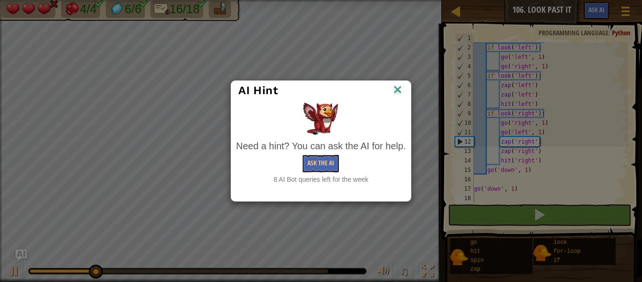
click at [402, 91] on img at bounding box center [397, 90] width 12 height 14
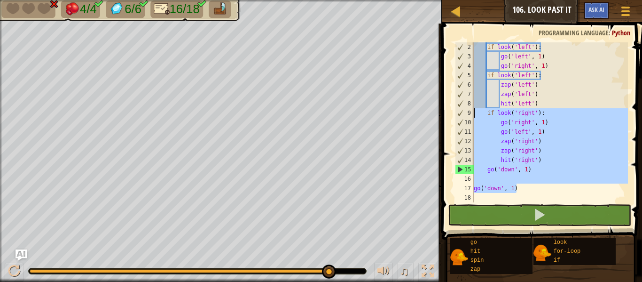
drag, startPoint x: 521, startPoint y: 189, endPoint x: 458, endPoint y: 116, distance: 96.7
click at [458, 116] on div "2 3 4 5 6 7 8 9 10 11 12 13 14 15 16 17 18 if look ( 'left' ) : go ( 'left' , 1…" at bounding box center [540, 122] width 175 height 160
type textarea "if look('right'): go('right', 1)"
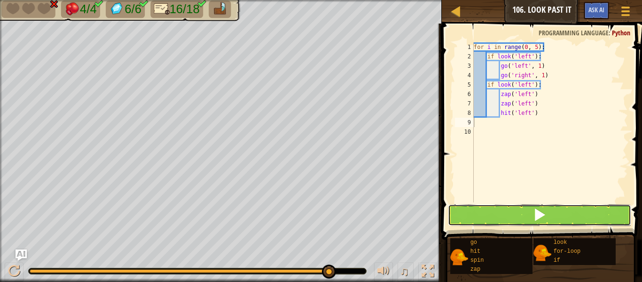
click at [534, 217] on span at bounding box center [539, 214] width 13 height 13
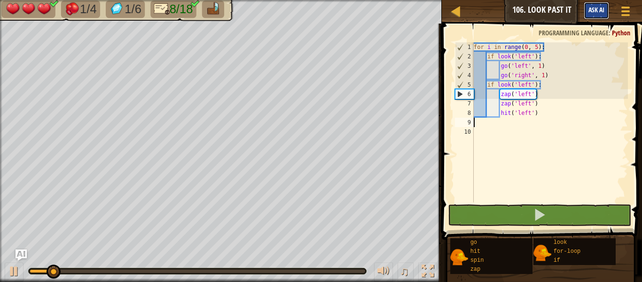
click at [600, 14] on button "Ask AI" at bounding box center [596, 10] width 25 height 17
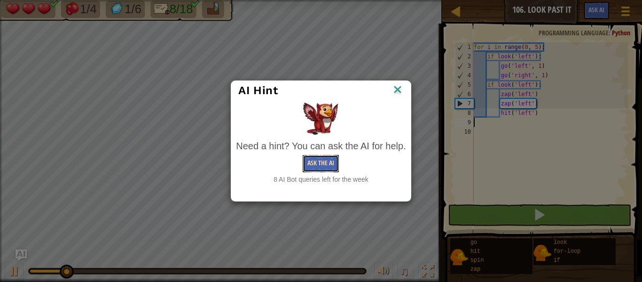
click at [318, 164] on button "Ask the AI" at bounding box center [321, 163] width 36 height 17
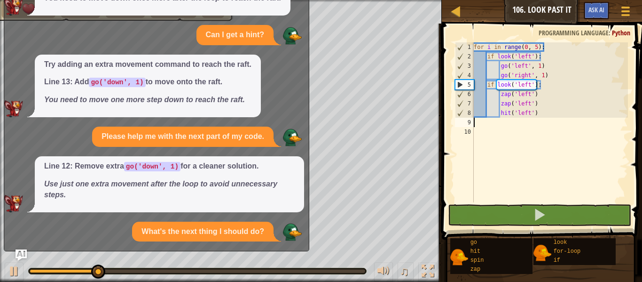
scroll to position [230, 0]
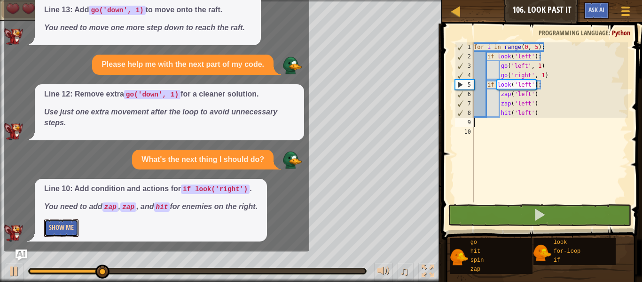
click at [75, 234] on button "Show Me" at bounding box center [61, 227] width 34 height 17
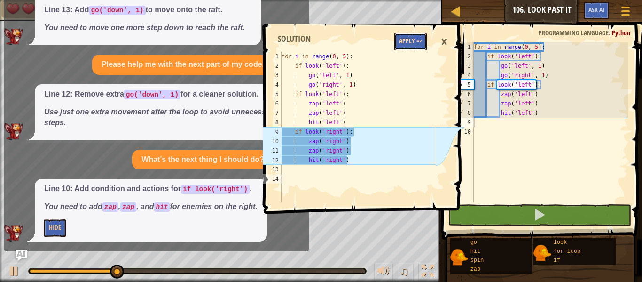
click at [406, 46] on button "Apply =>" at bounding box center [410, 41] width 32 height 17
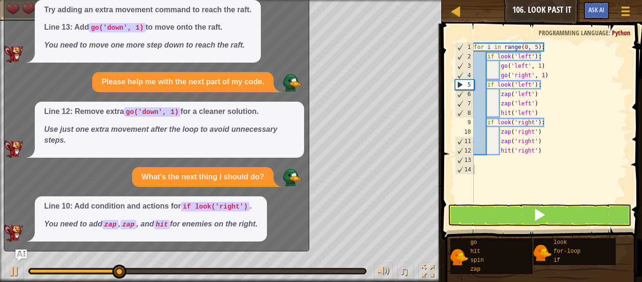
scroll to position [213, 0]
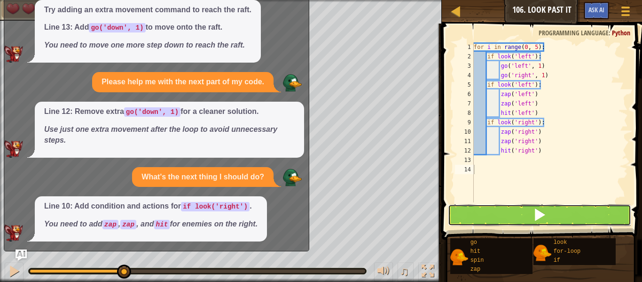
click at [489, 221] on button at bounding box center [539, 215] width 183 height 22
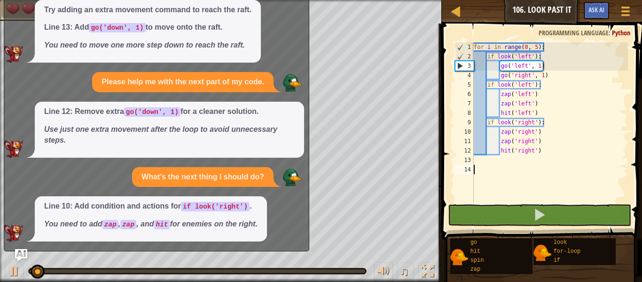
click at [16, 253] on img "Ask AI" at bounding box center [21, 255] width 12 height 12
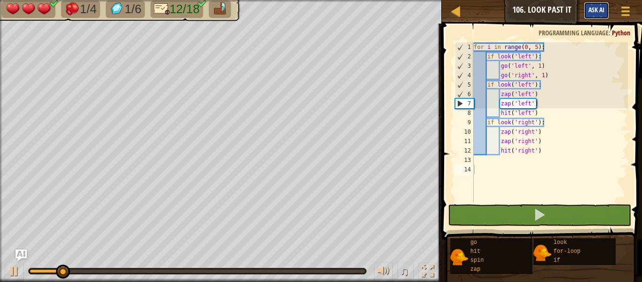
click at [600, 6] on span "Ask AI" at bounding box center [596, 9] width 16 height 9
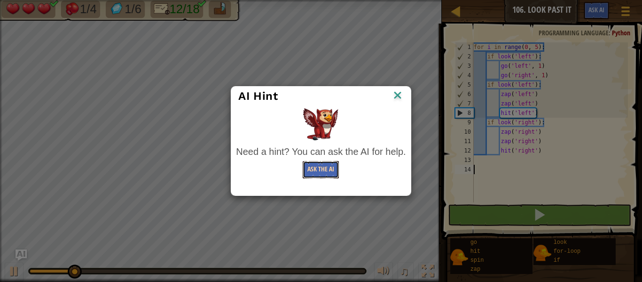
click at [315, 165] on button "Ask the AI" at bounding box center [321, 169] width 36 height 17
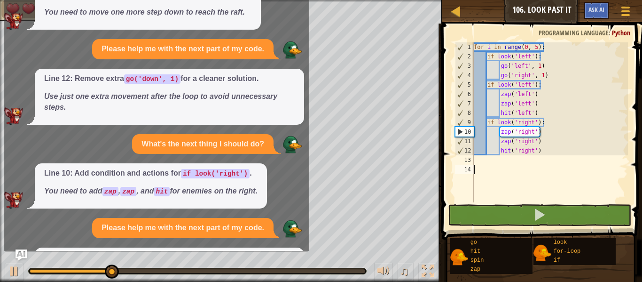
scroll to position [326, 0]
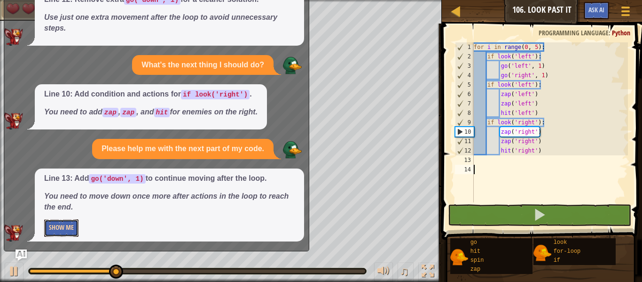
click at [64, 226] on button "Show Me" at bounding box center [61, 227] width 34 height 17
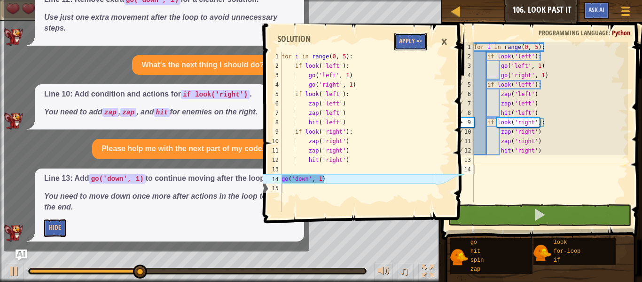
click at [412, 49] on button "Apply =>" at bounding box center [410, 41] width 32 height 17
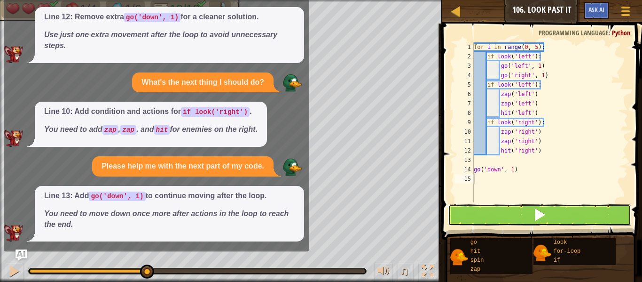
click at [486, 209] on button at bounding box center [539, 215] width 183 height 22
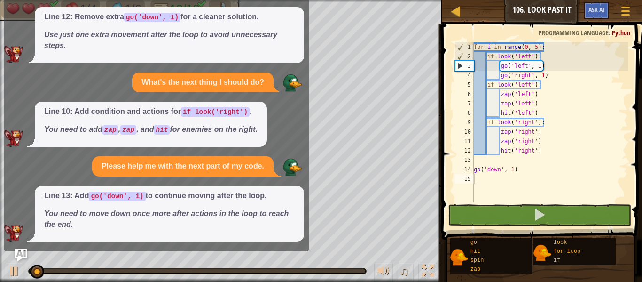
click at [24, 254] on img "Ask AI" at bounding box center [21, 255] width 12 height 12
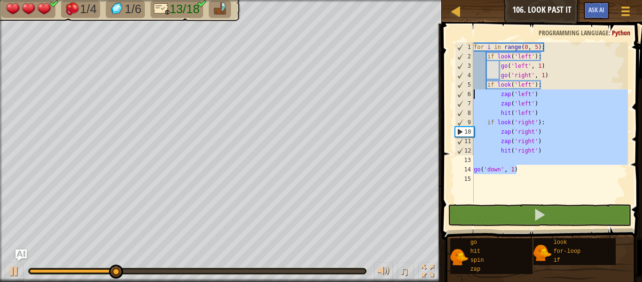
drag, startPoint x: 521, startPoint y: 165, endPoint x: 469, endPoint y: 96, distance: 86.9
click at [469, 96] on div "go('down', 1) 1 2 3 4 5 6 7 8 9 10 11 12 13 14 15 for i in range ( 0 , 5 ) : if…" at bounding box center [540, 122] width 175 height 160
type textarea "zap('left') zap('left')"
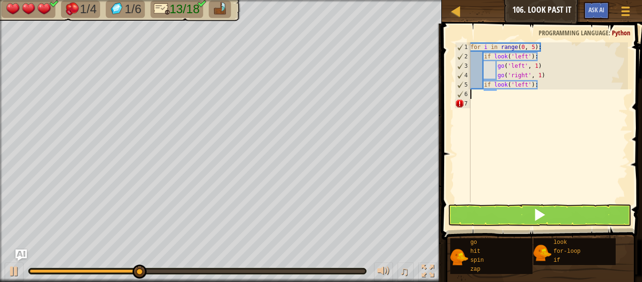
paste textarea "go('down', 1)"
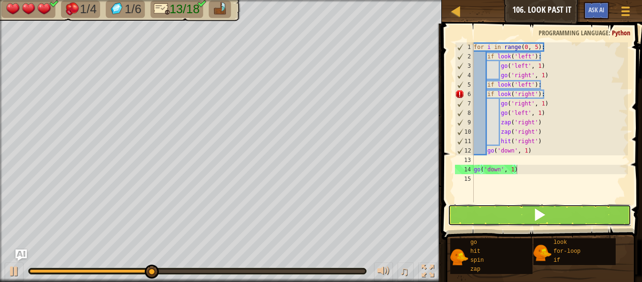
click at [540, 223] on button at bounding box center [539, 215] width 183 height 22
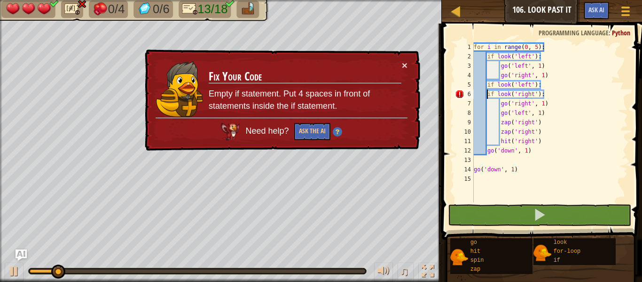
click at [486, 95] on div "for i in range ( 0 , 5 ) : if look ( 'left' ) : go ( 'left' , 1 ) go ( 'right' …" at bounding box center [550, 131] width 156 height 179
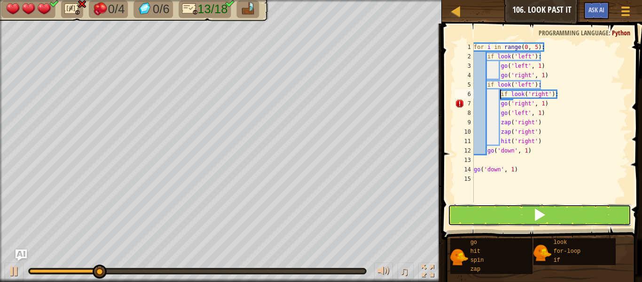
click at [528, 209] on button at bounding box center [539, 215] width 183 height 22
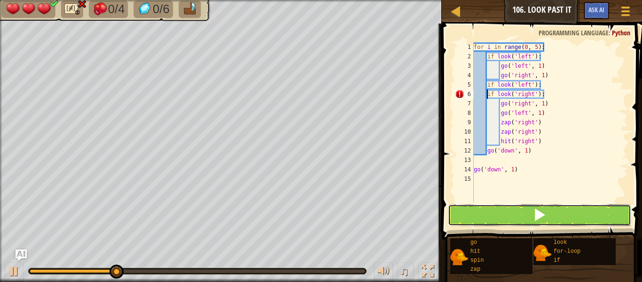
click at [535, 216] on span at bounding box center [539, 214] width 13 height 13
click at [529, 204] on button at bounding box center [539, 215] width 183 height 22
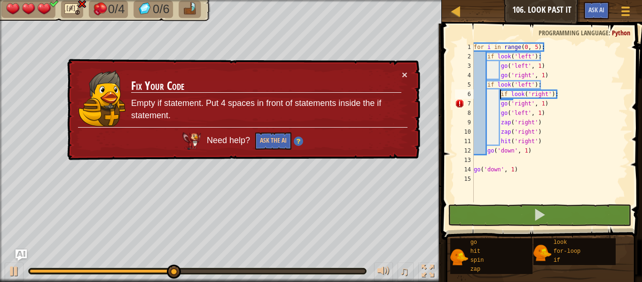
click at [498, 106] on div "for i in range ( 0 , 5 ) : if look ( 'left' ) : go ( 'left' , 1 ) go ( 'right' …" at bounding box center [550, 131] width 156 height 179
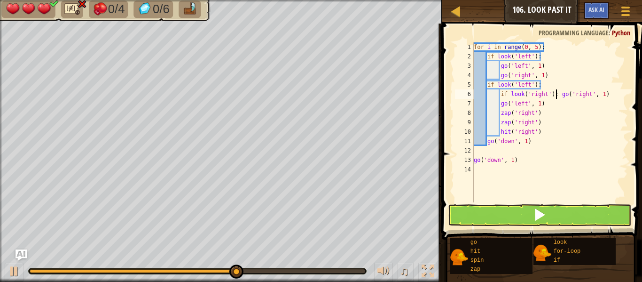
type textarea "go('right', 1)"
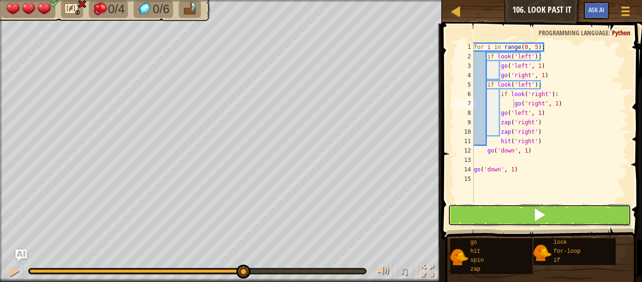
click at [523, 218] on button at bounding box center [539, 215] width 183 height 22
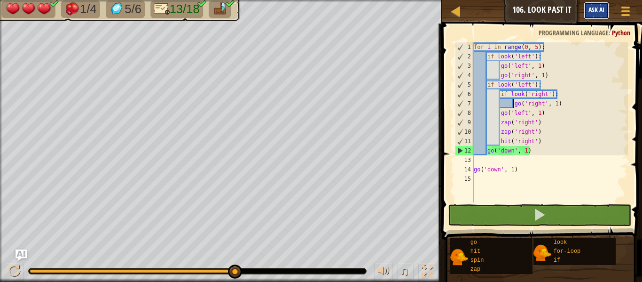
click at [584, 8] on button "Ask AI" at bounding box center [596, 10] width 25 height 17
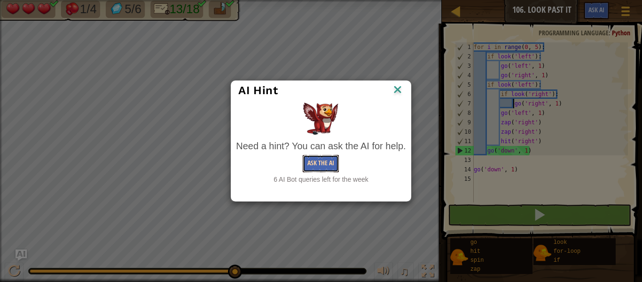
click at [316, 166] on button "Ask the AI" at bounding box center [321, 163] width 36 height 17
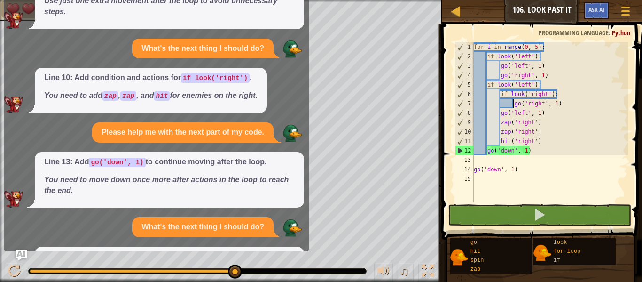
scroll to position [432, 0]
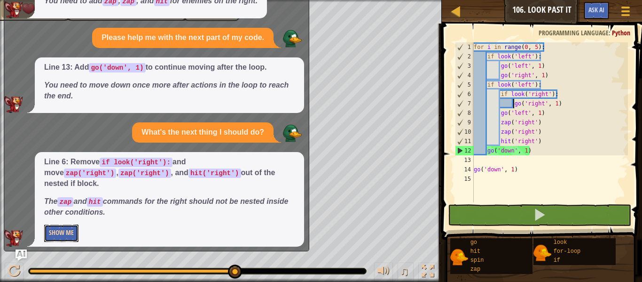
click at [65, 230] on button "Show Me" at bounding box center [61, 232] width 34 height 17
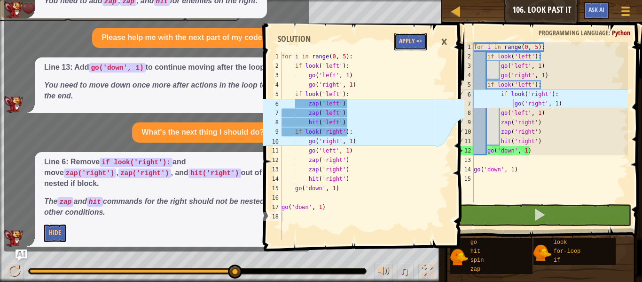
click at [405, 42] on button "Apply =>" at bounding box center [410, 41] width 32 height 17
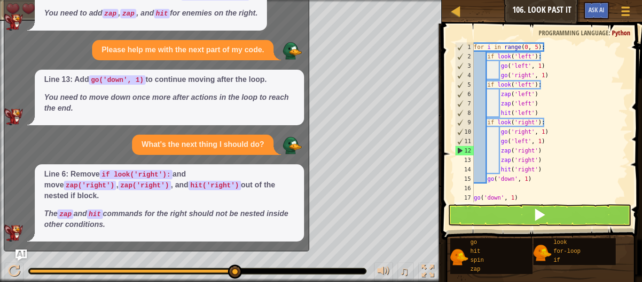
scroll to position [0, 0]
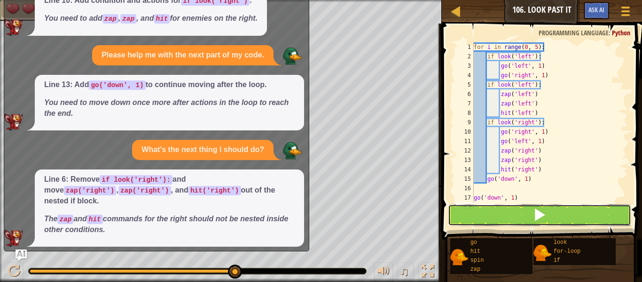
click at [485, 208] on button at bounding box center [539, 215] width 183 height 22
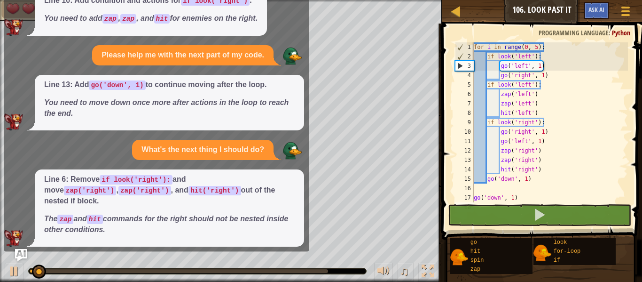
click at [24, 252] on img "Ask AI" at bounding box center [21, 255] width 12 height 12
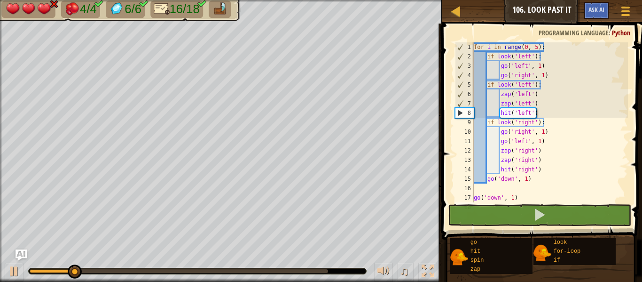
click at [213, 269] on div at bounding box center [197, 271] width 337 height 6
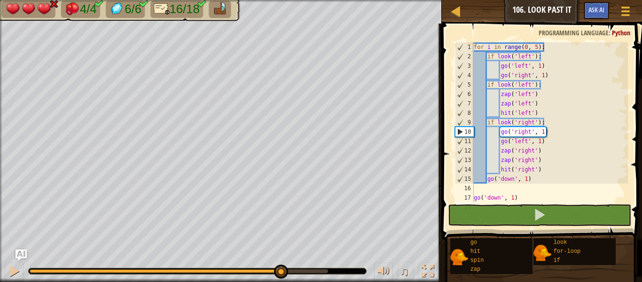
drag, startPoint x: 213, startPoint y: 269, endPoint x: 288, endPoint y: 287, distance: 76.4
click at [288, 0] on html "Map Junior 106. Look Past It Game Menu Ask AI 1 2 3 4 5 6 7 8 9 10 11 12 13 14 …" at bounding box center [321, 0] width 642 height 0
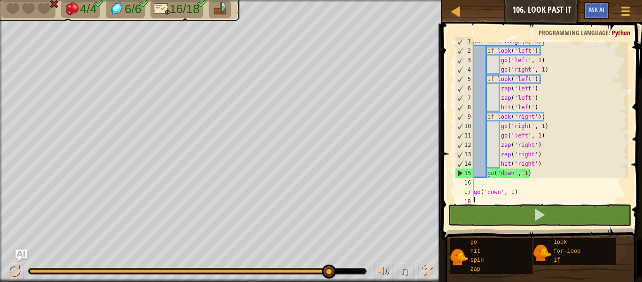
scroll to position [5, 0]
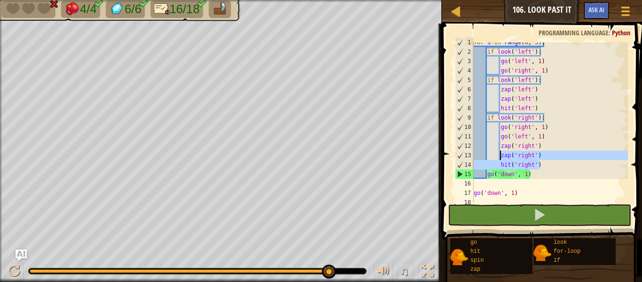
drag, startPoint x: 544, startPoint y: 163, endPoint x: 501, endPoint y: 153, distance: 44.5
click at [501, 153] on div "for i in range ( 0 , 5 ) : if look ( 'left' ) : go ( 'left' , 1 ) go ( 'right' …" at bounding box center [550, 127] width 156 height 179
click at [501, 153] on div "for i in range ( 0 , 5 ) : if look ( 'left' ) : go ( 'left' , 1 ) go ( 'right' …" at bounding box center [550, 122] width 156 height 160
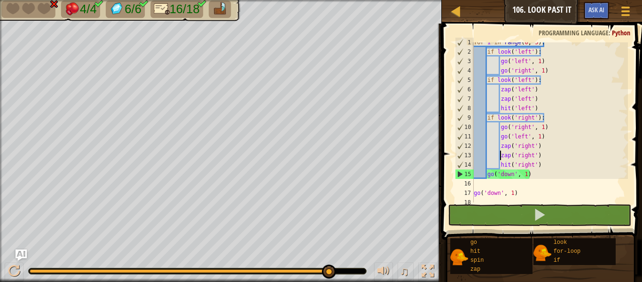
click at [545, 165] on div "for i in range ( 0 , 5 ) : if look ( 'left' ) : go ( 'left' , 1 ) go ( 'right' …" at bounding box center [550, 127] width 156 height 179
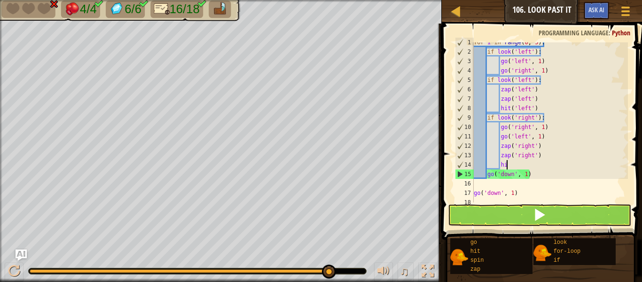
type textarea "h"
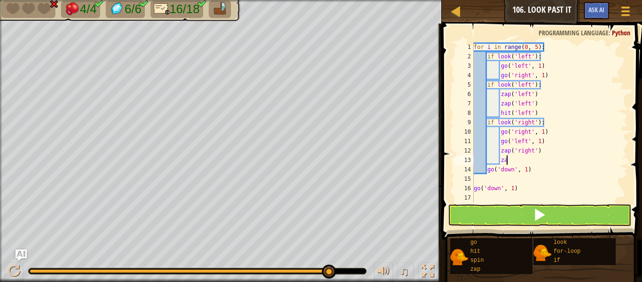
type textarea "z"
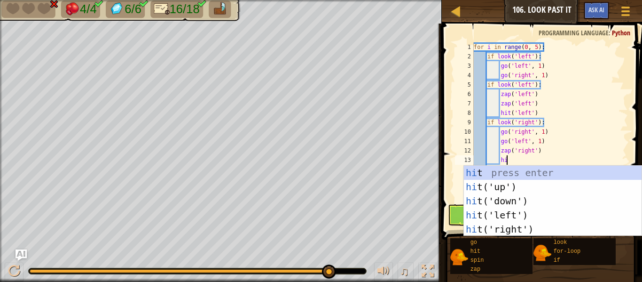
type textarea "hit"
click at [561, 229] on div "hit press enter hit ('up') press enter hit ('down') press enter hit ('left') pr…" at bounding box center [553, 214] width 178 height 99
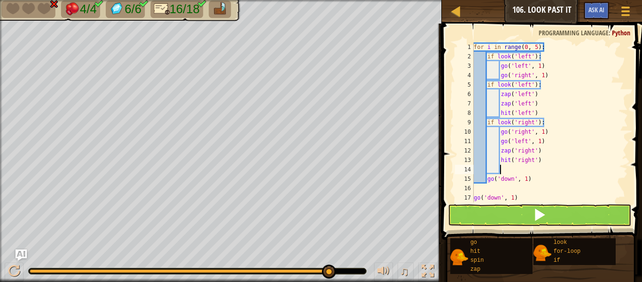
scroll to position [0, 0]
type textarea "h"
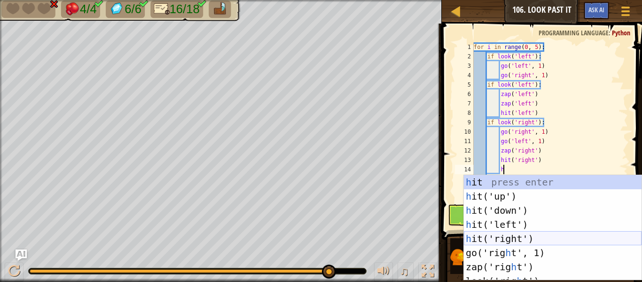
click at [583, 235] on div "h it press enter h it('up') press enter h it('down') press enter h it('left') p…" at bounding box center [553, 241] width 178 height 133
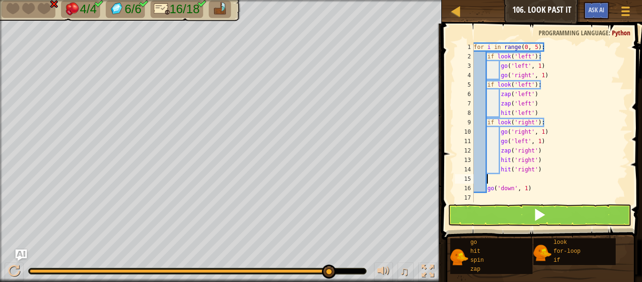
scroll to position [4, 0]
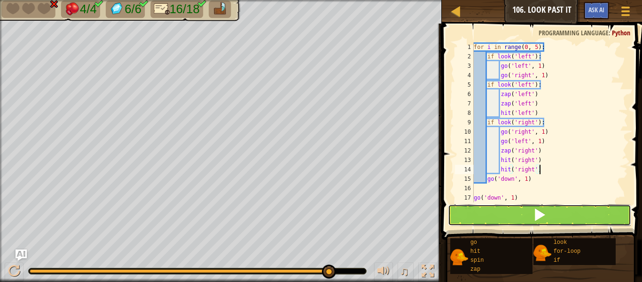
click at [574, 211] on button at bounding box center [539, 215] width 183 height 22
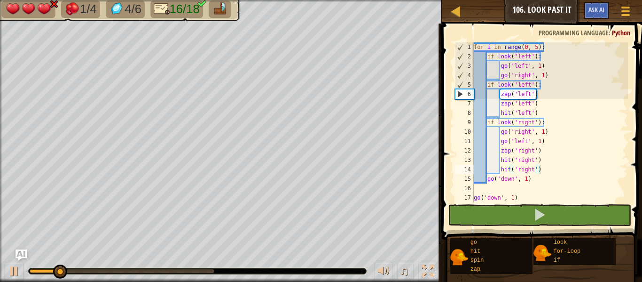
click at [152, 267] on div at bounding box center [197, 270] width 338 height 7
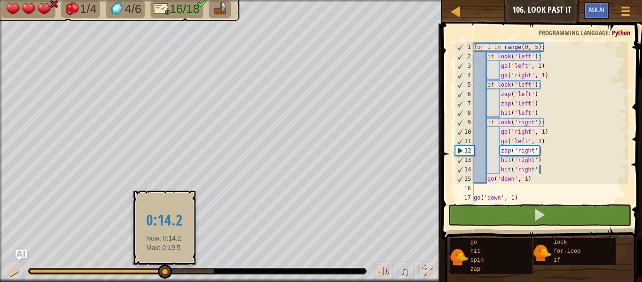
drag, startPoint x: 152, startPoint y: 270, endPoint x: 164, endPoint y: 271, distance: 12.3
click at [164, 271] on div at bounding box center [122, 271] width 185 height 4
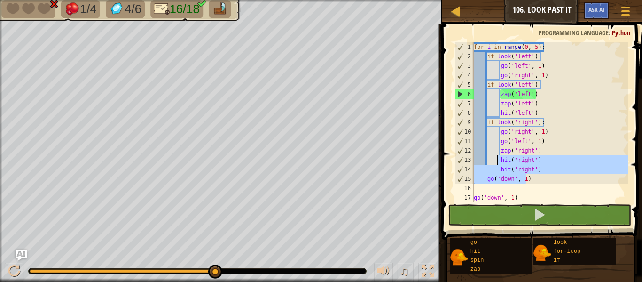
drag, startPoint x: 527, startPoint y: 178, endPoint x: 498, endPoint y: 157, distance: 35.7
click at [498, 157] on div "for i in range ( 0 , 5 ) : if look ( 'left' ) : go ( 'left' , 1 ) go ( 'right' …" at bounding box center [550, 131] width 156 height 179
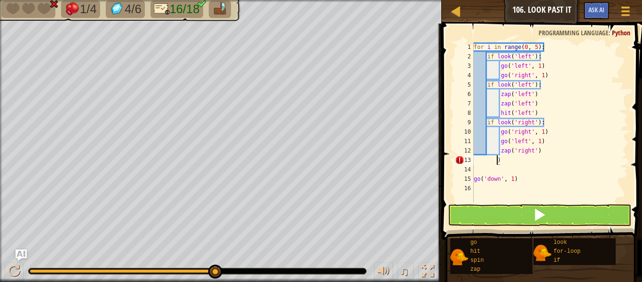
scroll to position [4, 4]
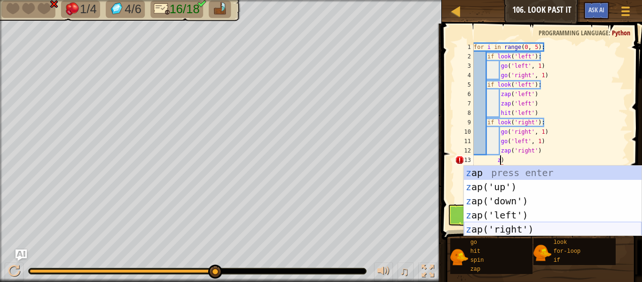
click at [568, 228] on div "z ap press enter z ap('up') press enter z ap('down') press enter z ap('left') p…" at bounding box center [553, 214] width 178 height 99
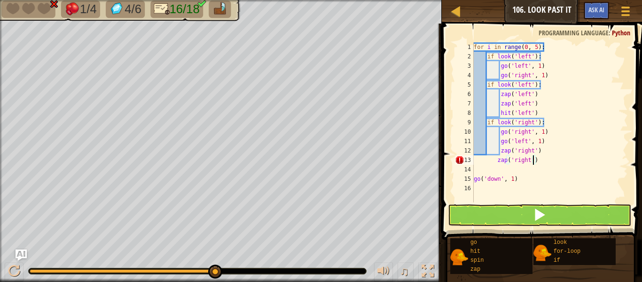
scroll to position [4, 9]
type textarea "zap('right')"
click at [551, 159] on div "for i in range ( 0 , 5 ) : if look ( 'left' ) : go ( 'left' , 1 ) go ( 'right' …" at bounding box center [550, 131] width 156 height 179
type textarea "z"
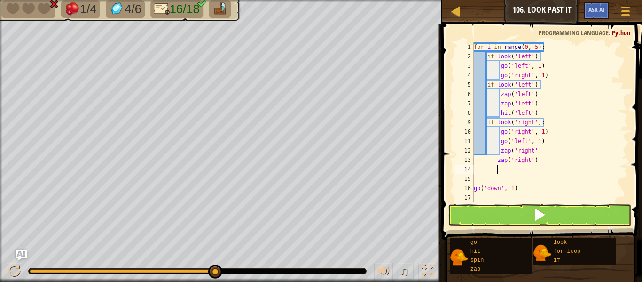
scroll to position [4, 3]
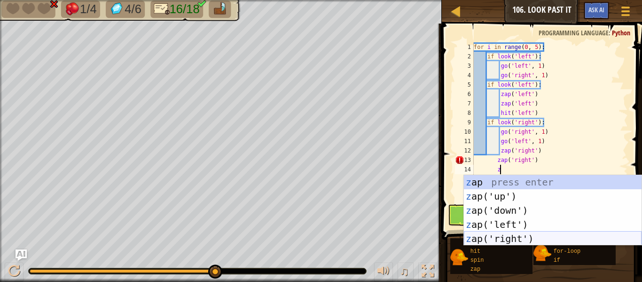
click at [521, 238] on div "z ap press enter z ap('up') press enter z ap('down') press enter z ap('left') p…" at bounding box center [553, 224] width 178 height 99
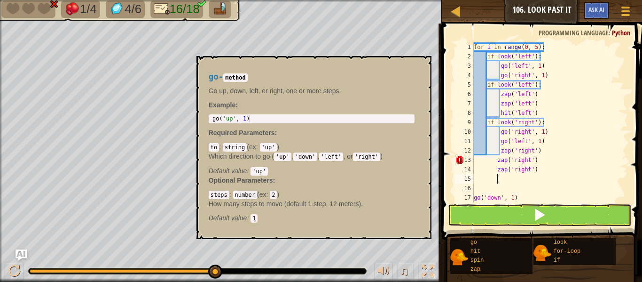
scroll to position [4, 3]
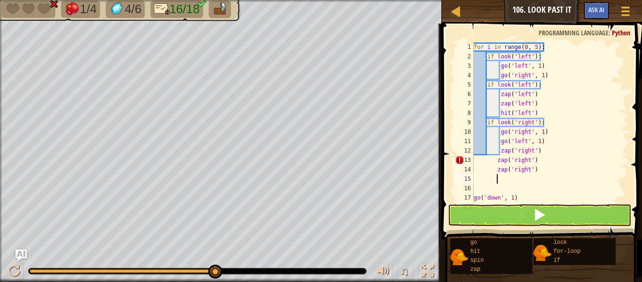
click at [495, 160] on div "for i in range ( 0 , 5 ) : if look ( 'left' ) : go ( 'left' , 1 ) go ( 'right' …" at bounding box center [550, 131] width 156 height 179
click at [497, 171] on div "for i in range ( 0 , 5 ) : if look ( 'left' ) : go ( 'left' , 1 ) go ( 'right' …" at bounding box center [550, 131] width 156 height 179
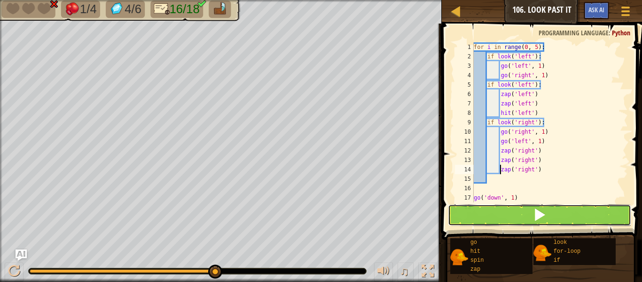
click at [501, 213] on button at bounding box center [539, 215] width 183 height 22
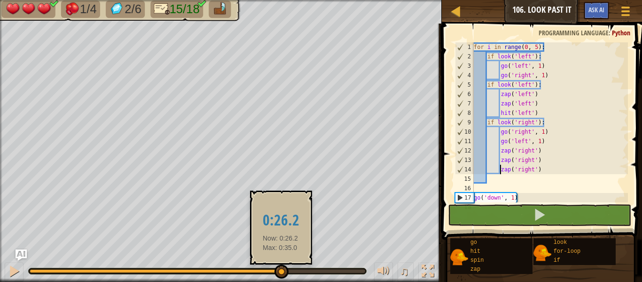
drag, startPoint x: 245, startPoint y: 270, endPoint x: 282, endPoint y: 271, distance: 36.7
click at [282, 271] on div at bounding box center [198, 271] width 336 height 4
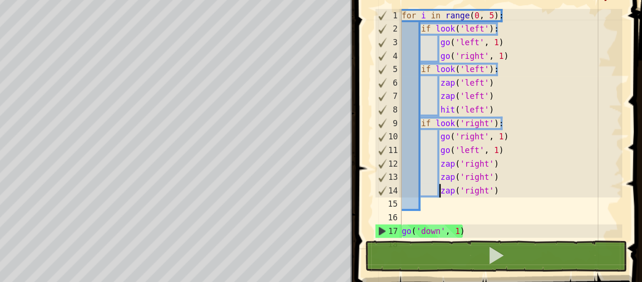
scroll to position [7, 0]
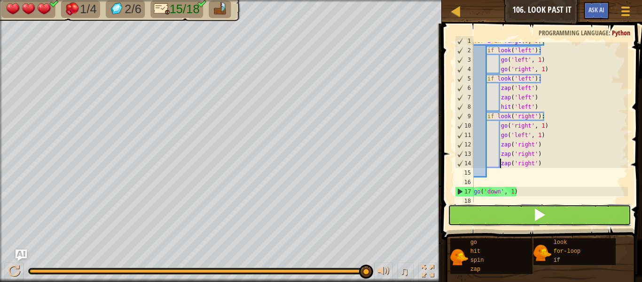
click at [489, 210] on button at bounding box center [539, 215] width 183 height 22
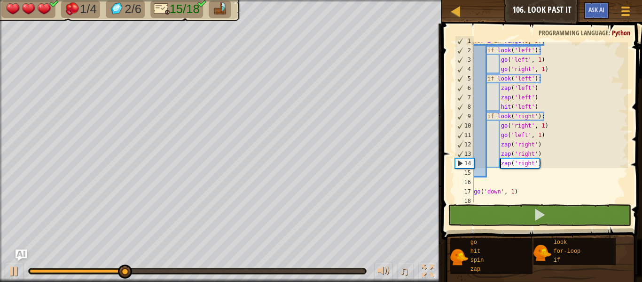
click at [542, 136] on div "for i in range ( 0 , 5 ) : if look ( 'left' ) : go ( 'left' , 1 ) go ( 'right' …" at bounding box center [550, 125] width 156 height 179
type textarea "go('left', 1)"
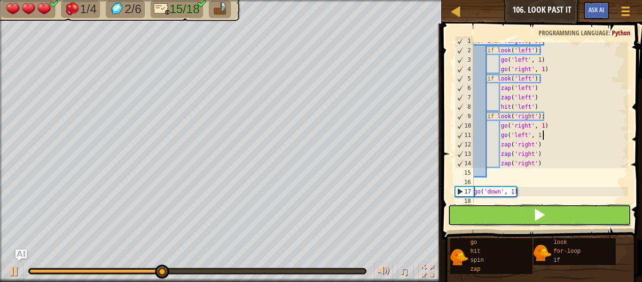
click at [518, 222] on button at bounding box center [539, 215] width 183 height 22
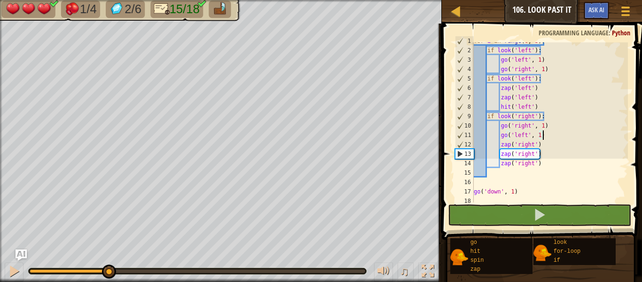
drag, startPoint x: 256, startPoint y: 270, endPoint x: 109, endPoint y: 260, distance: 147.4
click at [109, 260] on div "♫" at bounding box center [221, 268] width 442 height 28
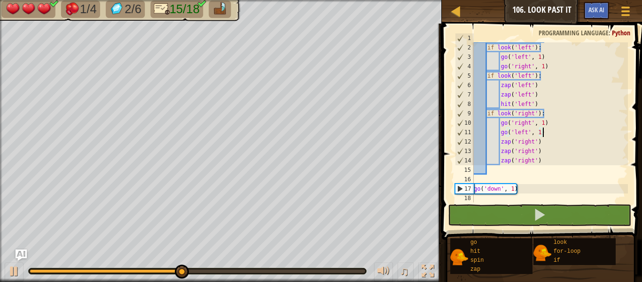
scroll to position [0, 0]
